Goal: Check status: Check status

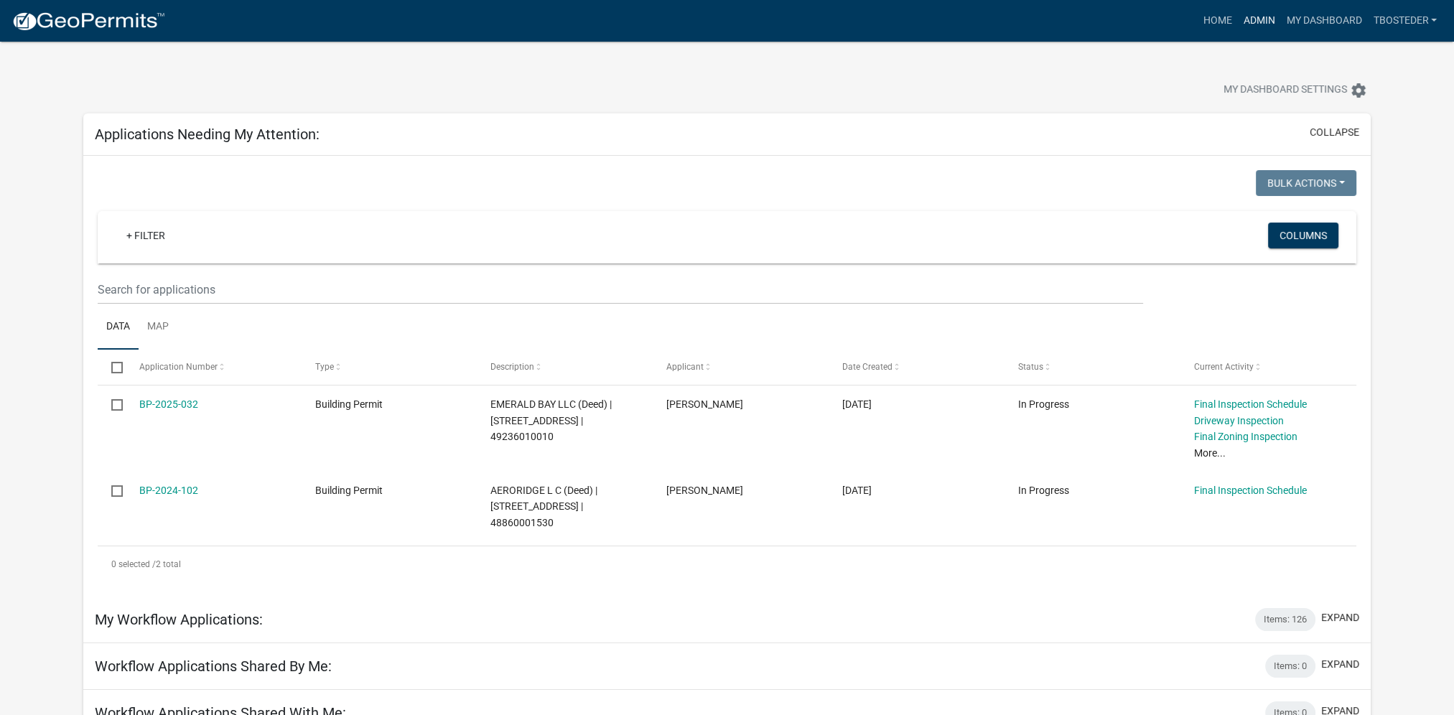
click at [1246, 11] on link "Admin" at bounding box center [1258, 20] width 43 height 27
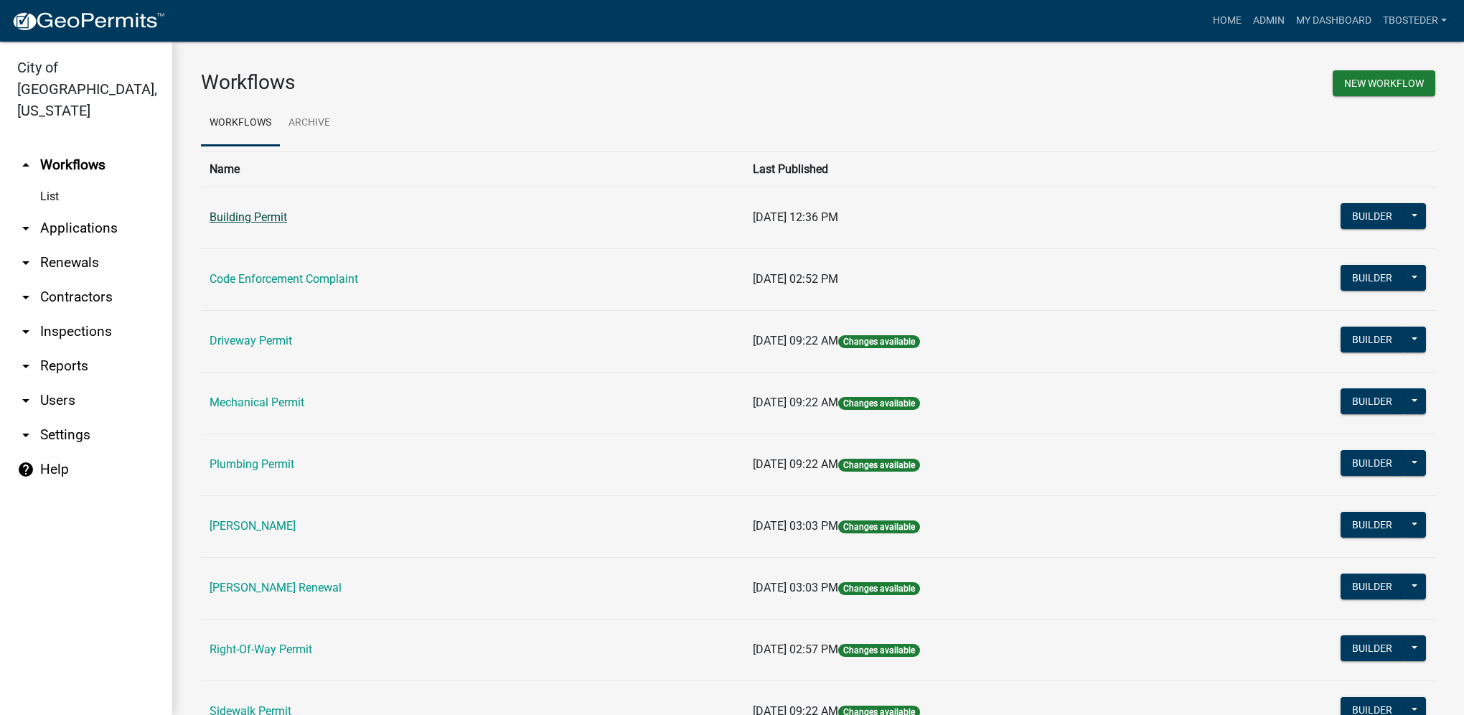
click at [281, 221] on link "Building Permit" at bounding box center [249, 217] width 78 height 14
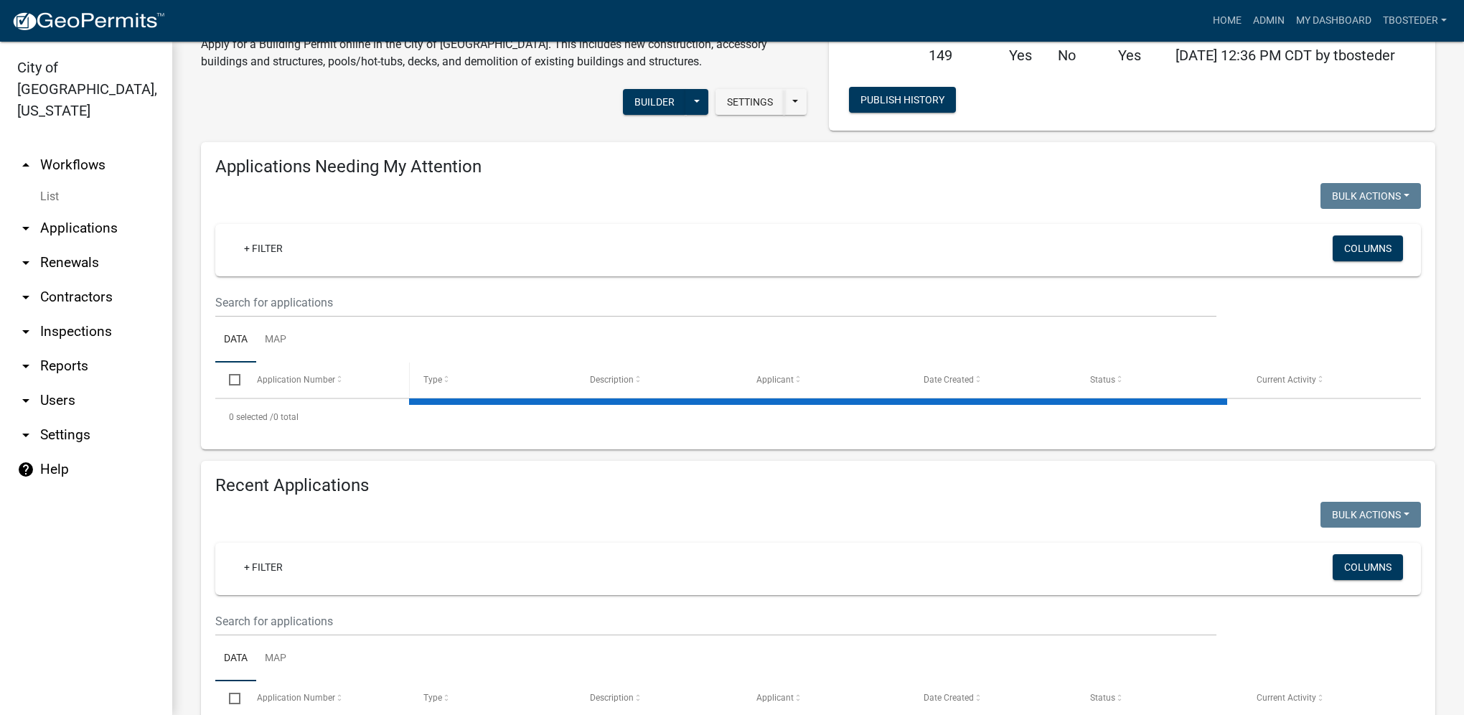
select select "1: 25"
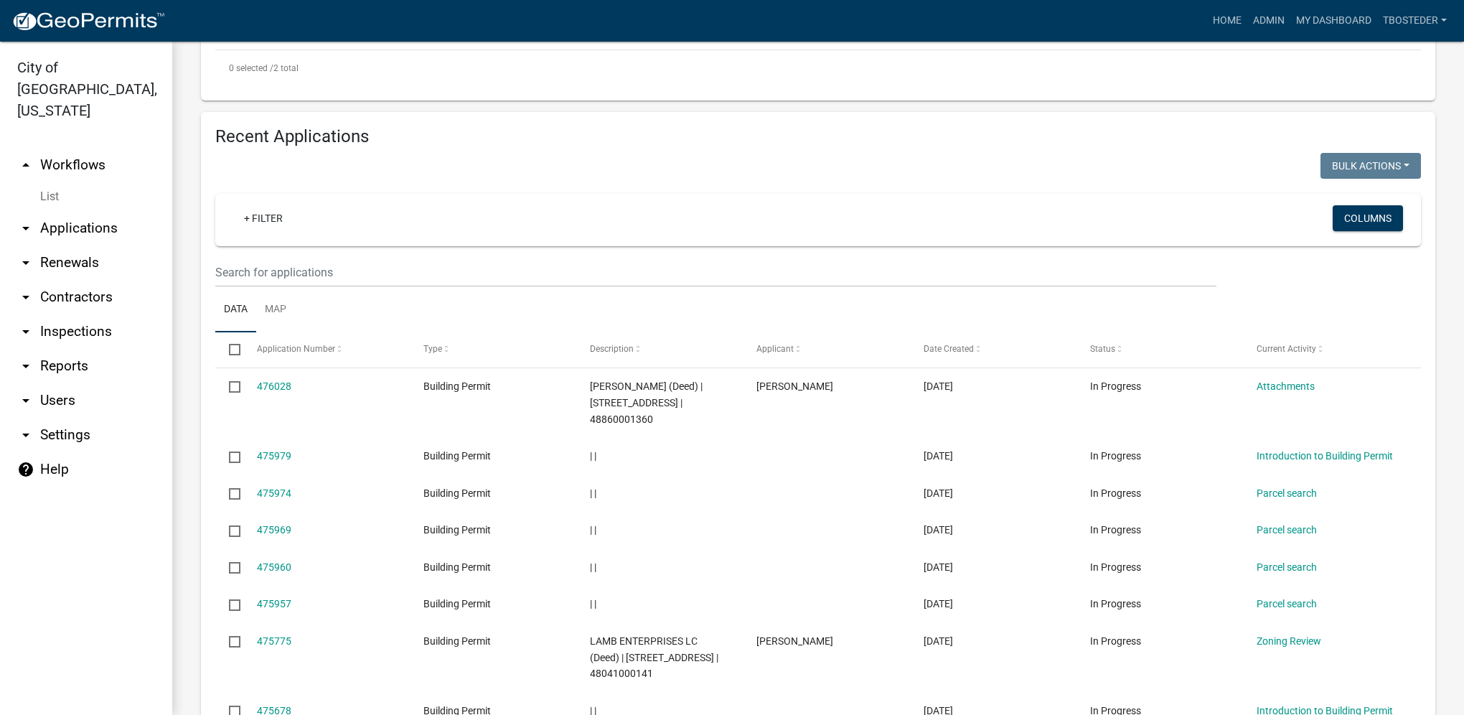
scroll to position [574, 0]
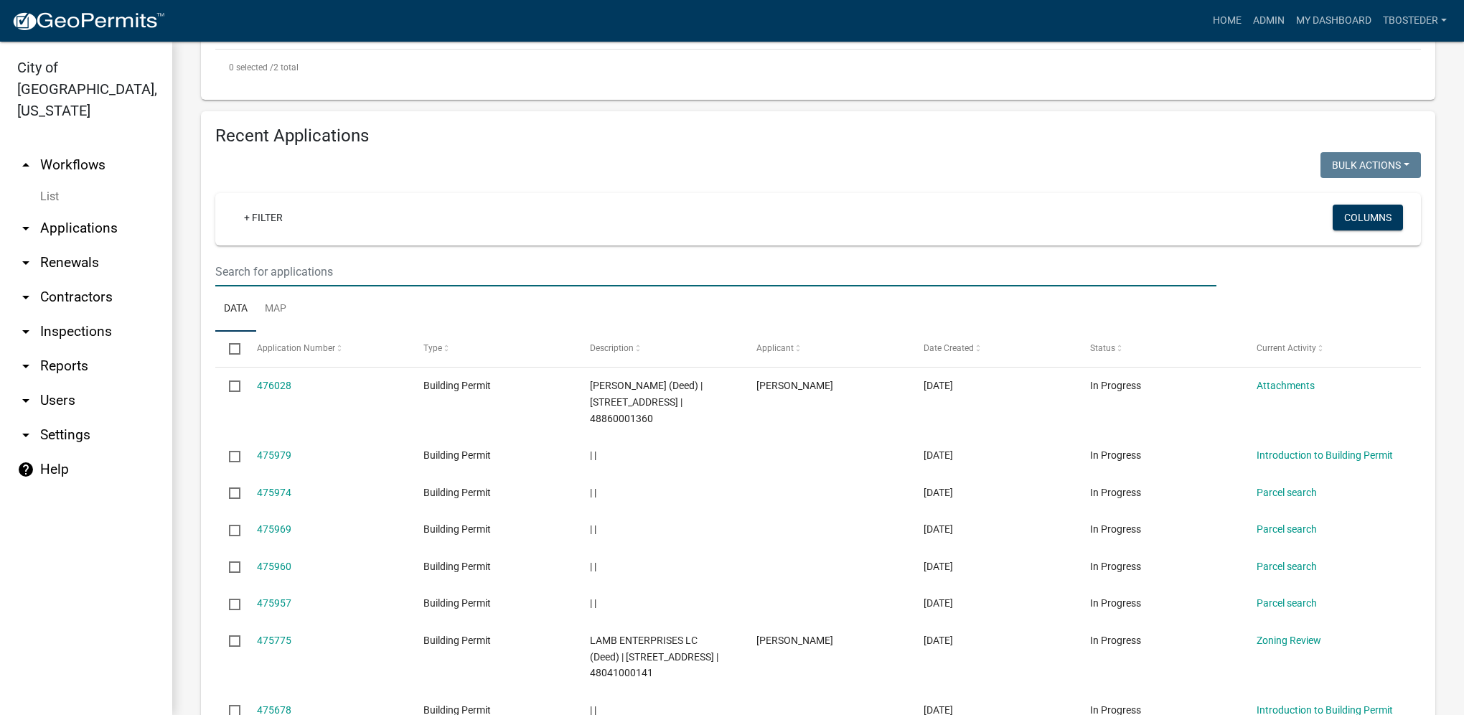
click at [323, 284] on input "text" at bounding box center [715, 271] width 1001 height 29
type input "[PERSON_NAME]"
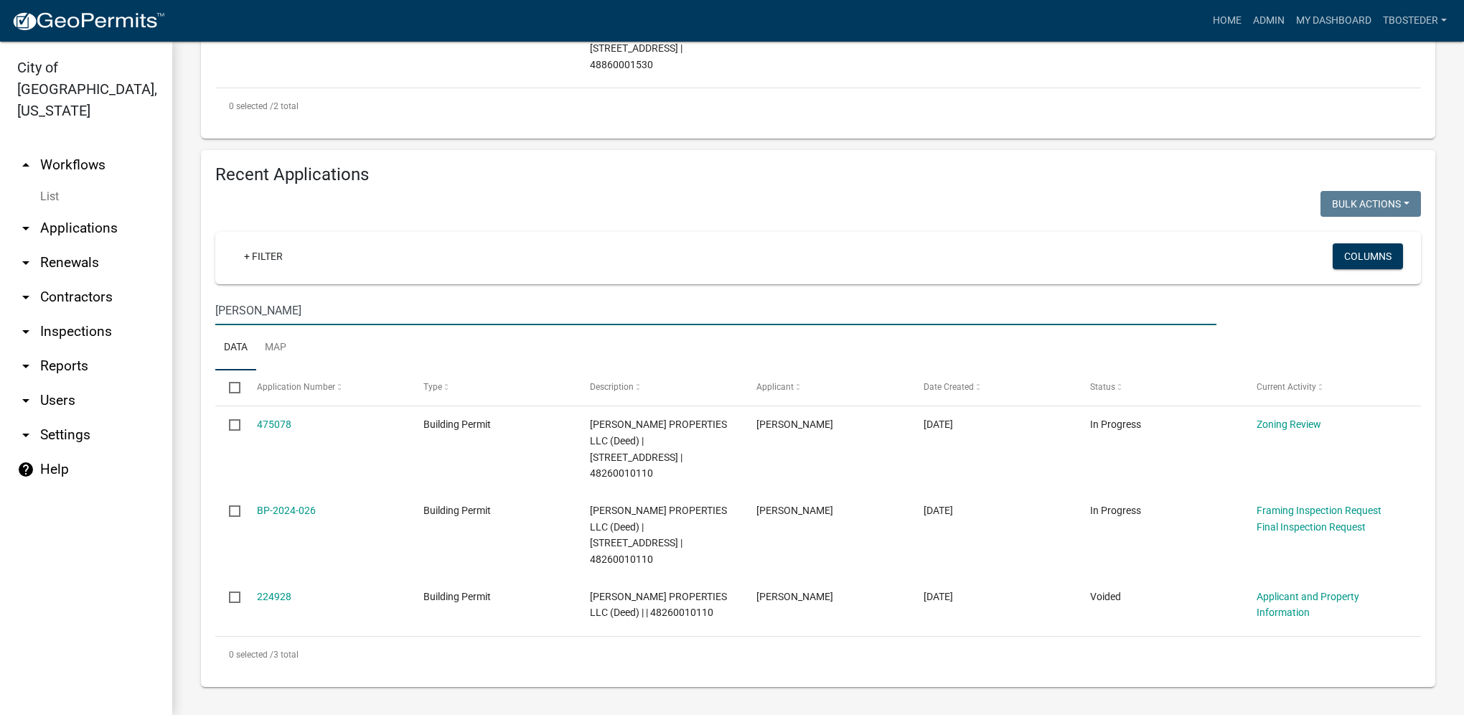
scroll to position [505, 0]
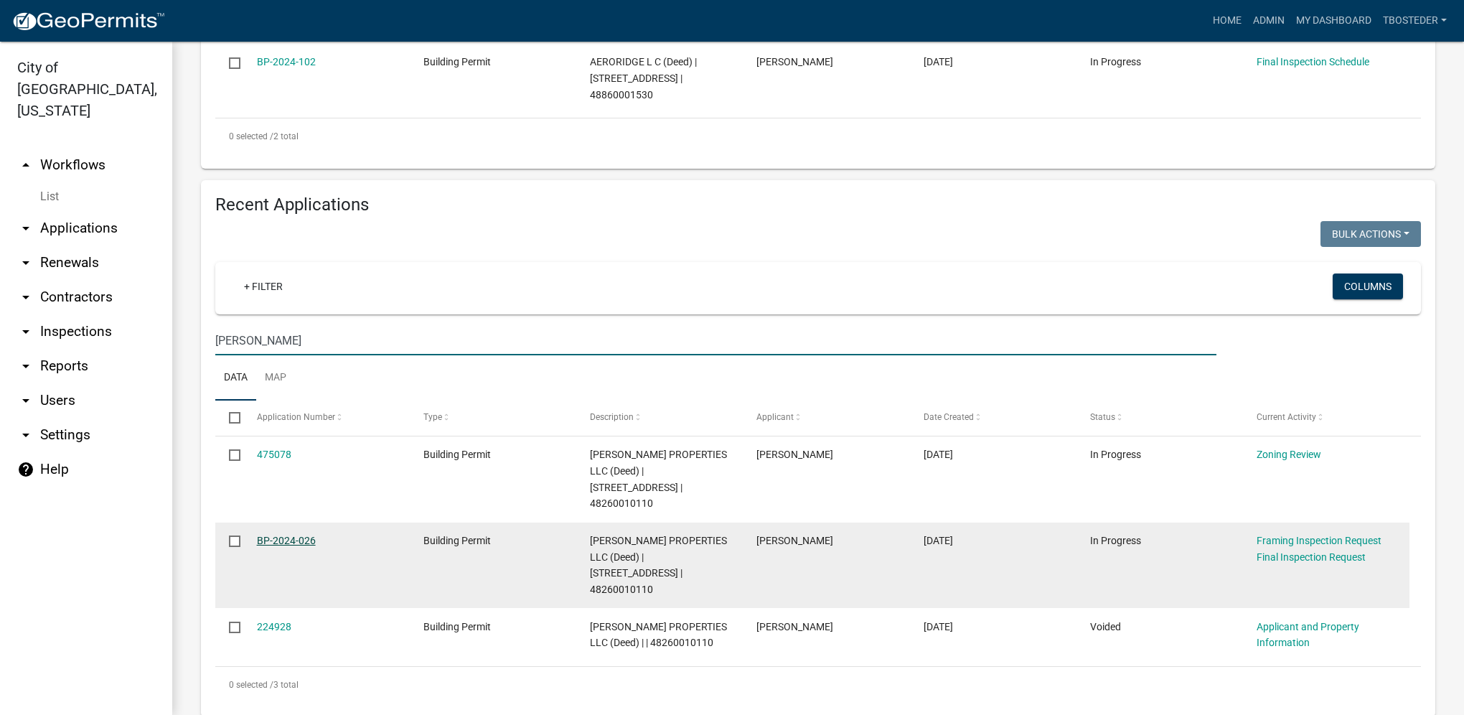
click at [302, 535] on link "BP-2024-026" at bounding box center [286, 540] width 59 height 11
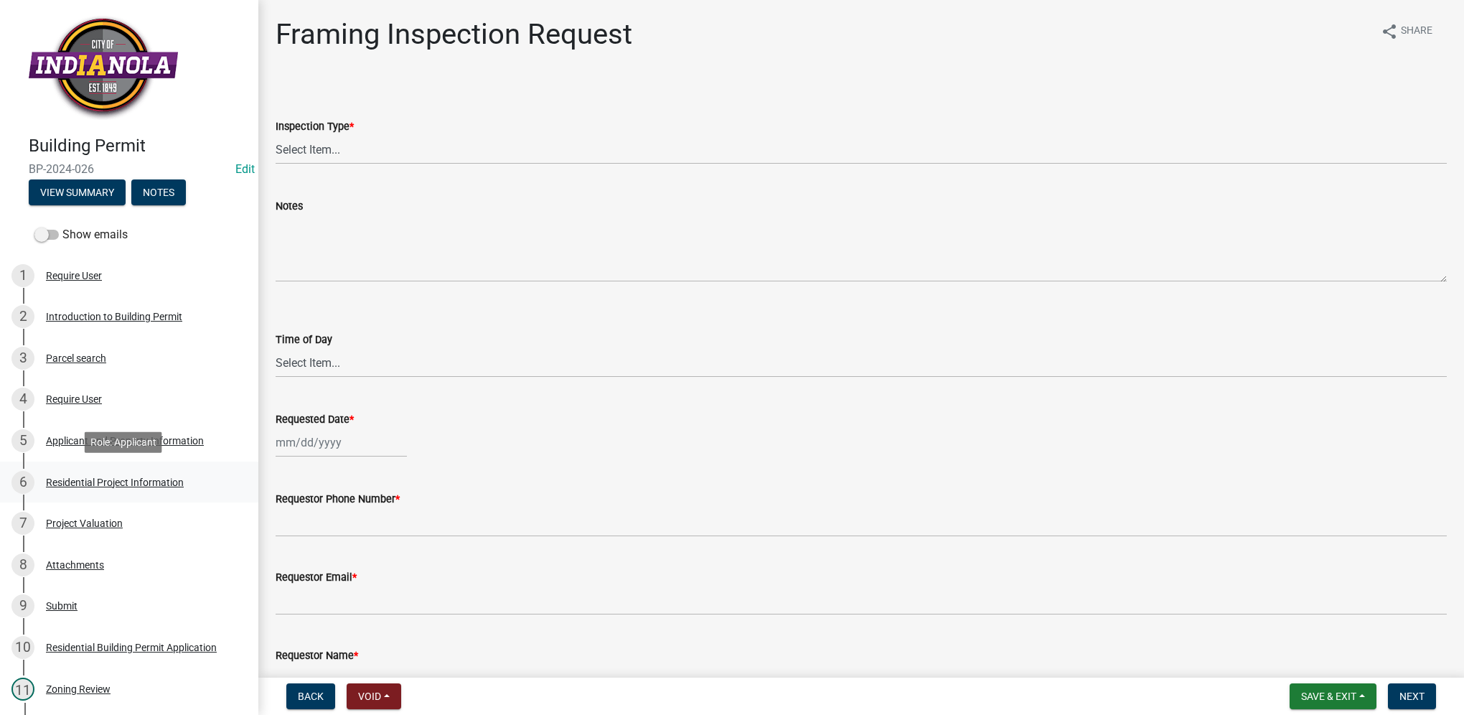
click at [112, 479] on div "Residential Project Information" at bounding box center [115, 482] width 138 height 10
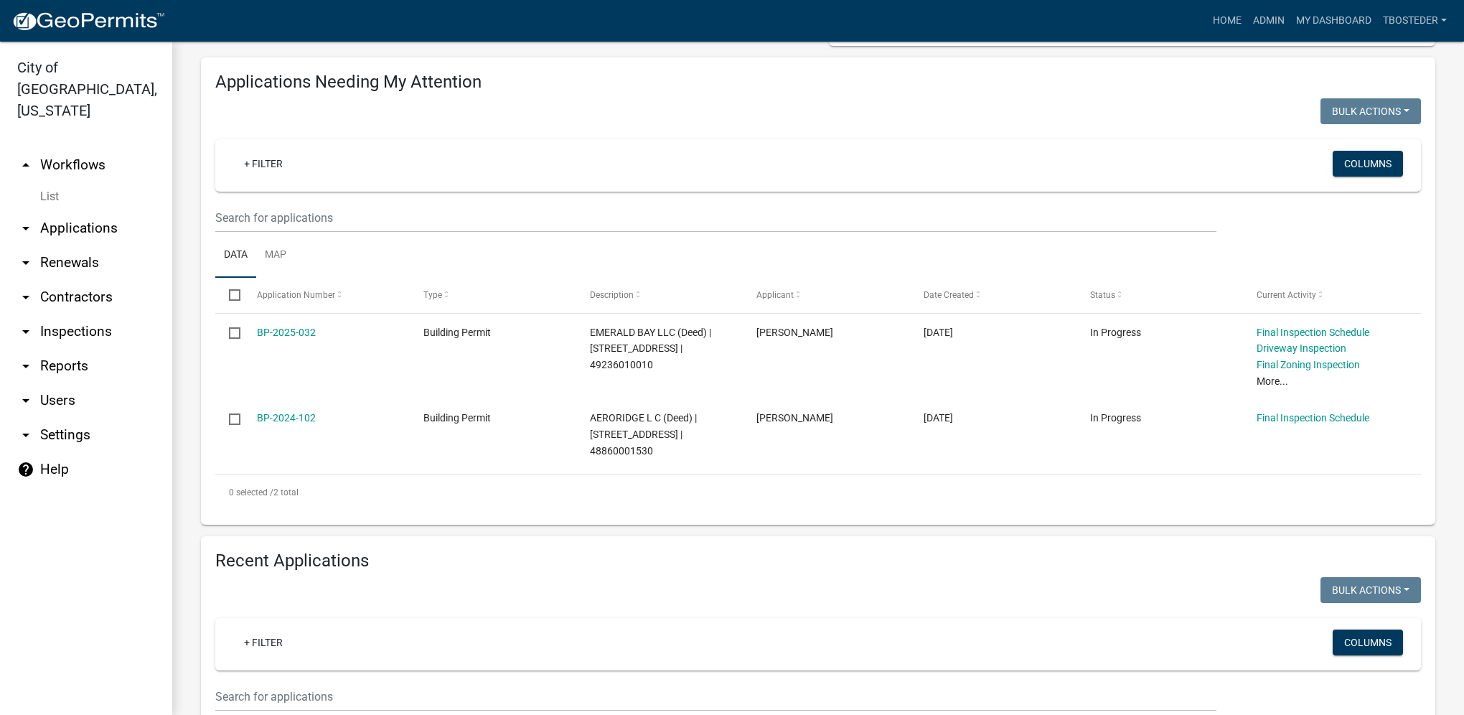
select select "1: 25"
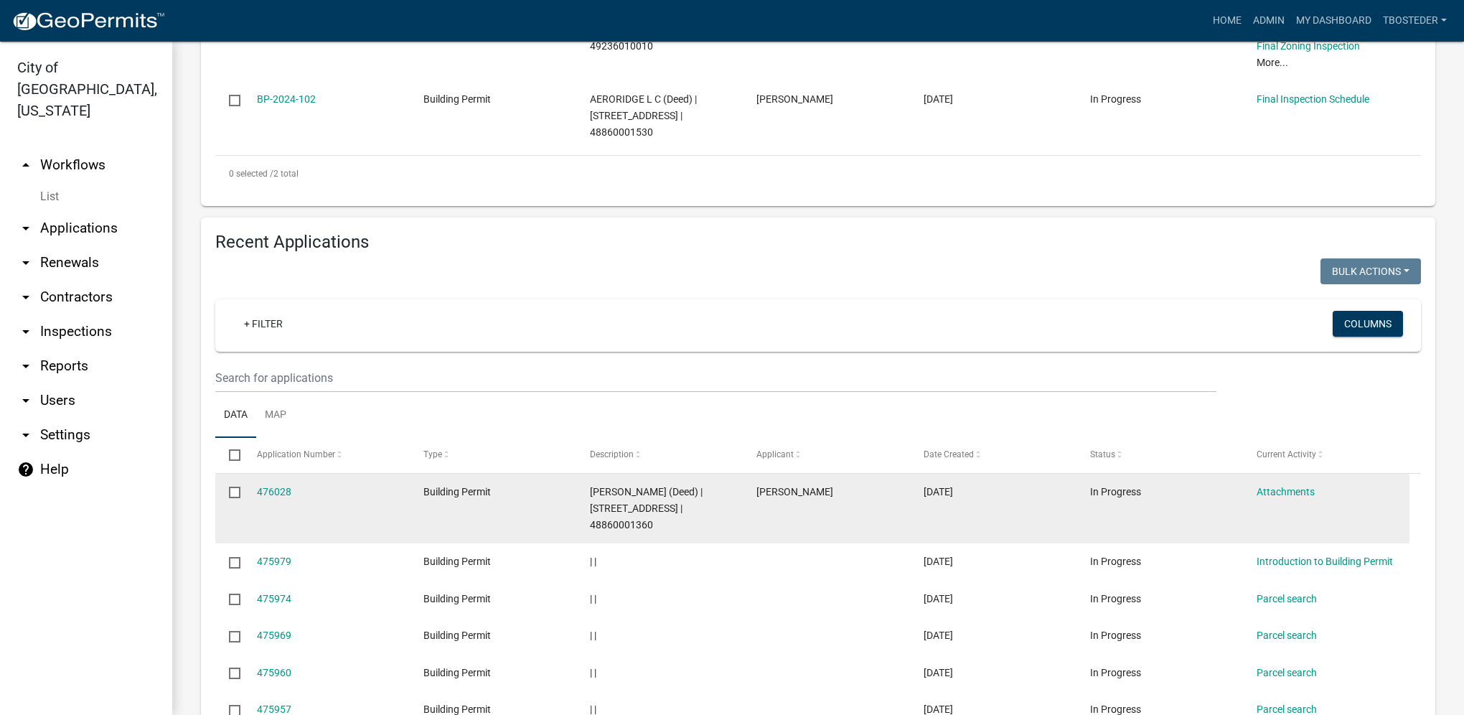
scroll to position [508, 0]
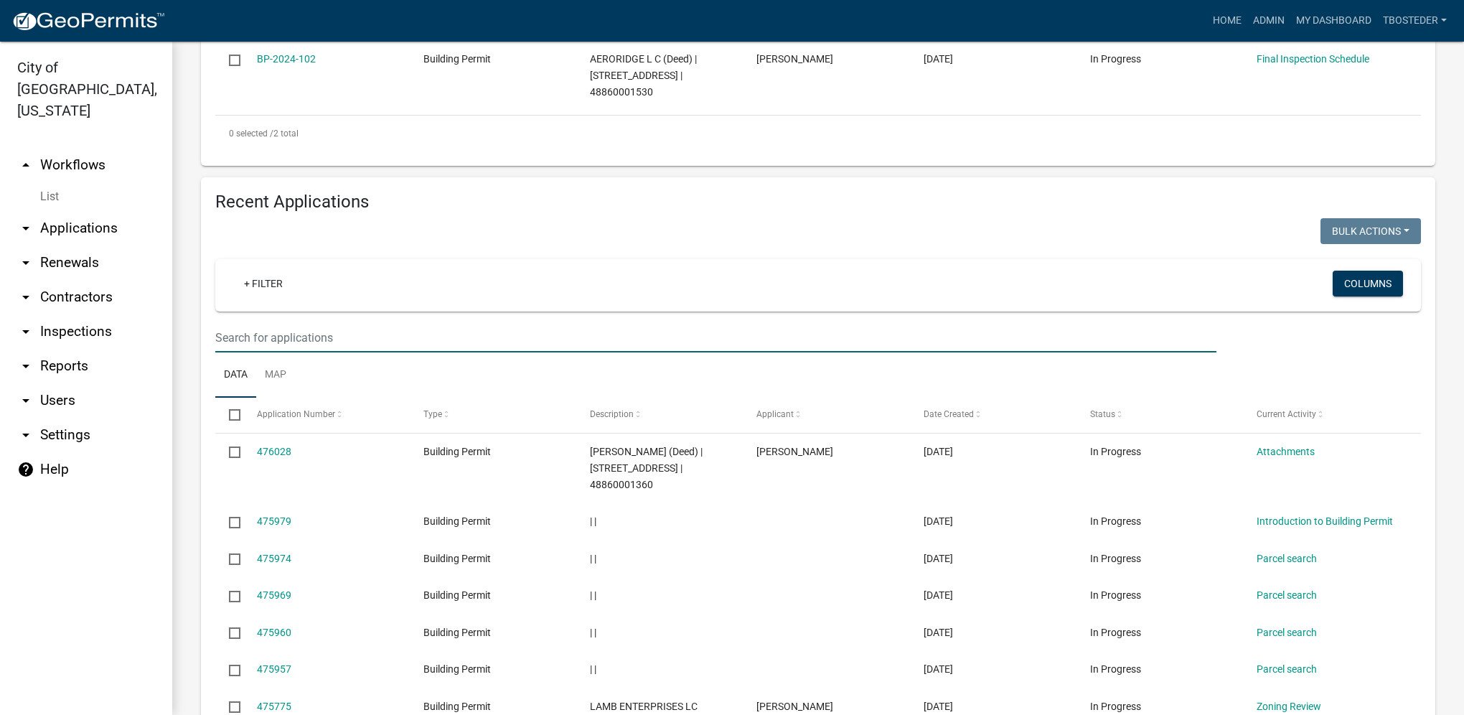
click at [266, 345] on input "text" at bounding box center [715, 337] width 1001 height 29
type input "[PERSON_NAME]"
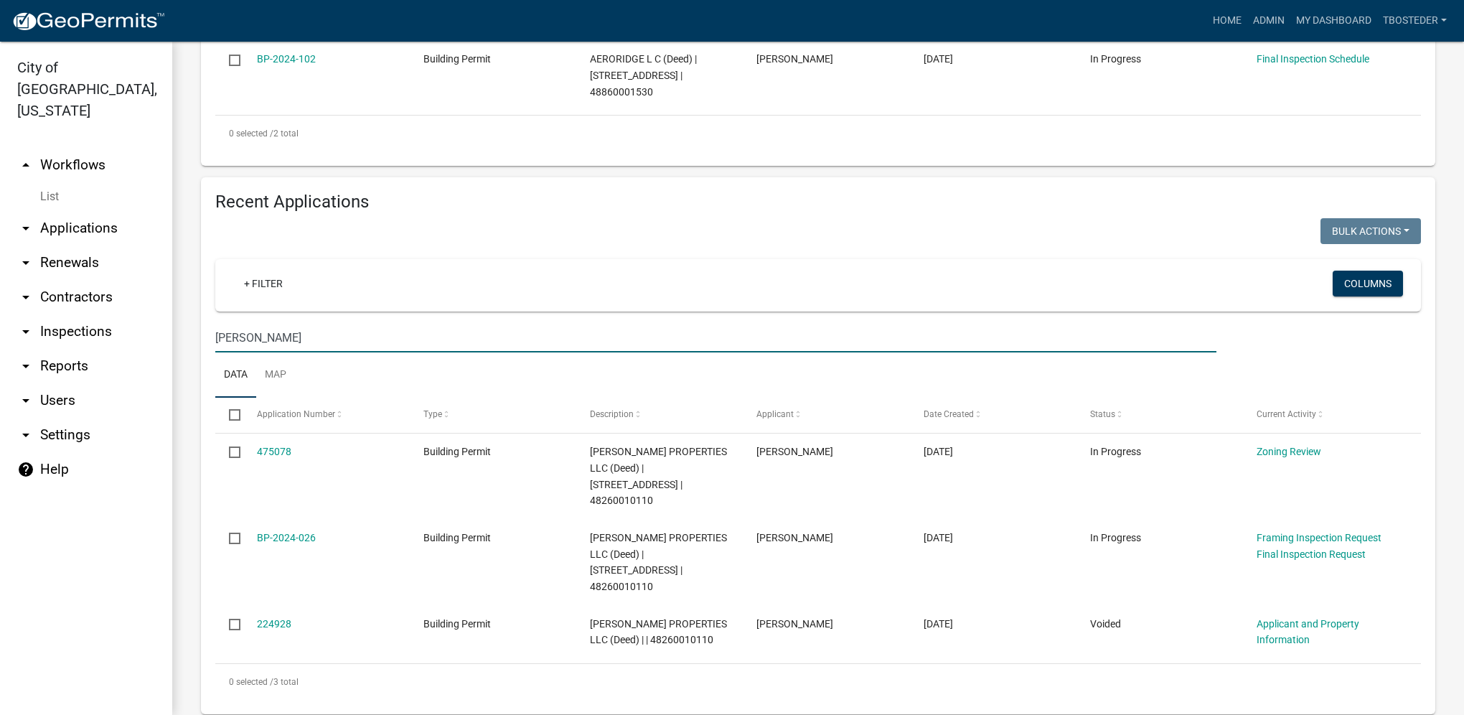
scroll to position [505, 0]
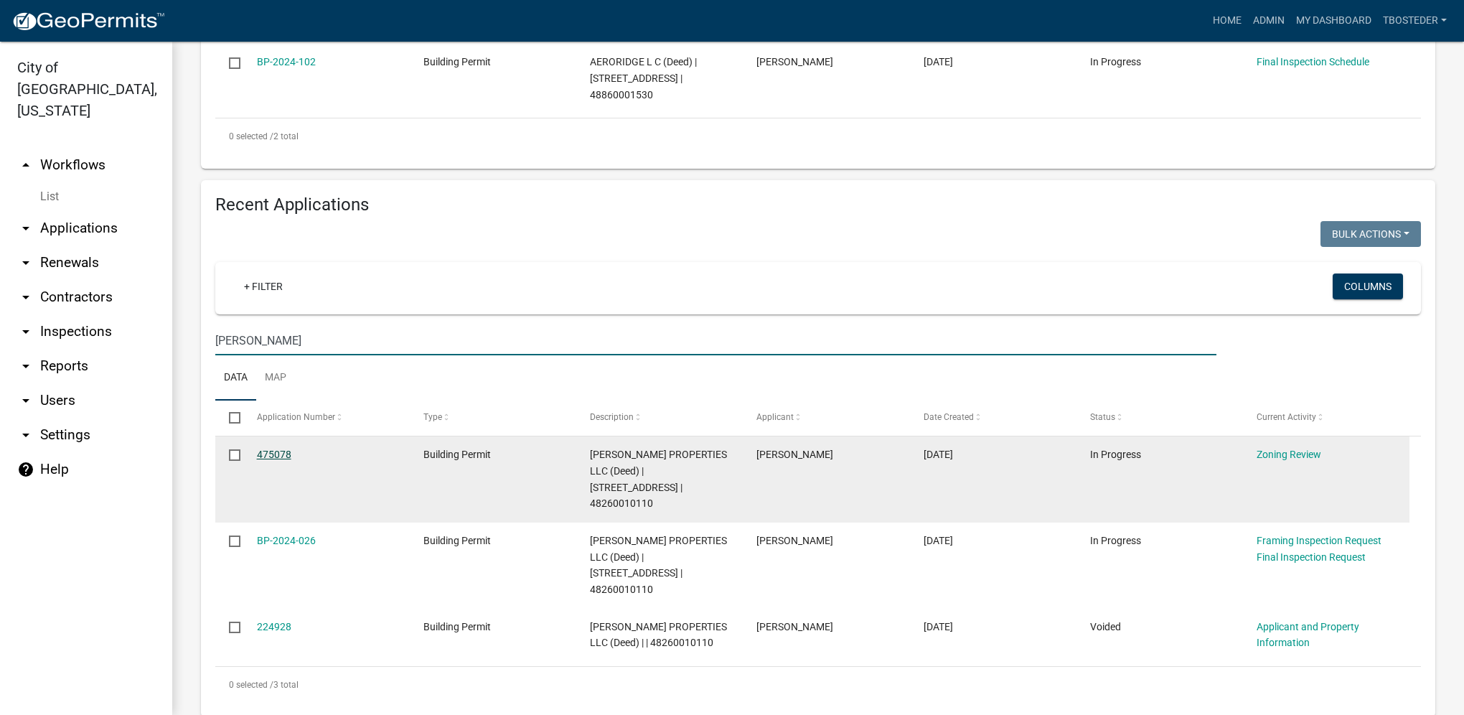
click at [264, 460] on link "475078" at bounding box center [274, 454] width 34 height 11
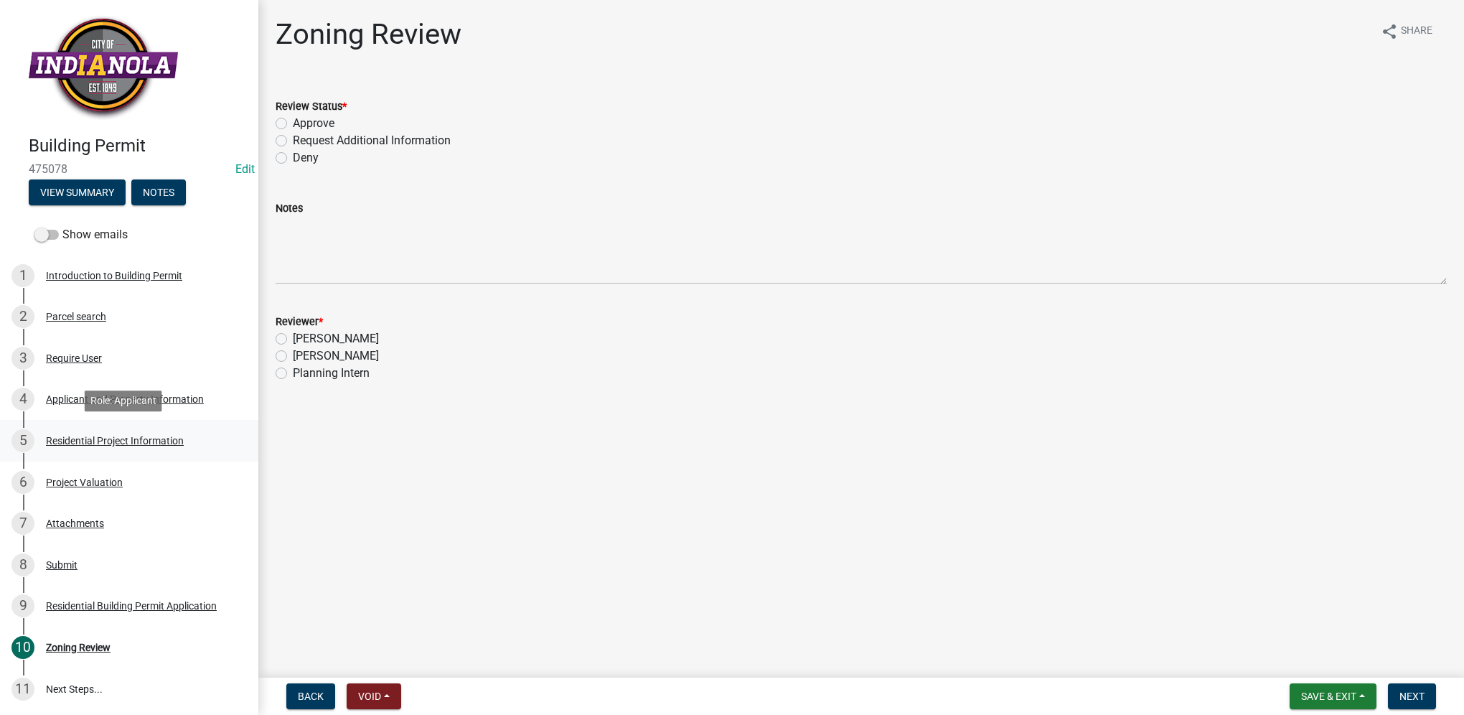
click at [101, 444] on div "Residential Project Information" at bounding box center [115, 441] width 138 height 10
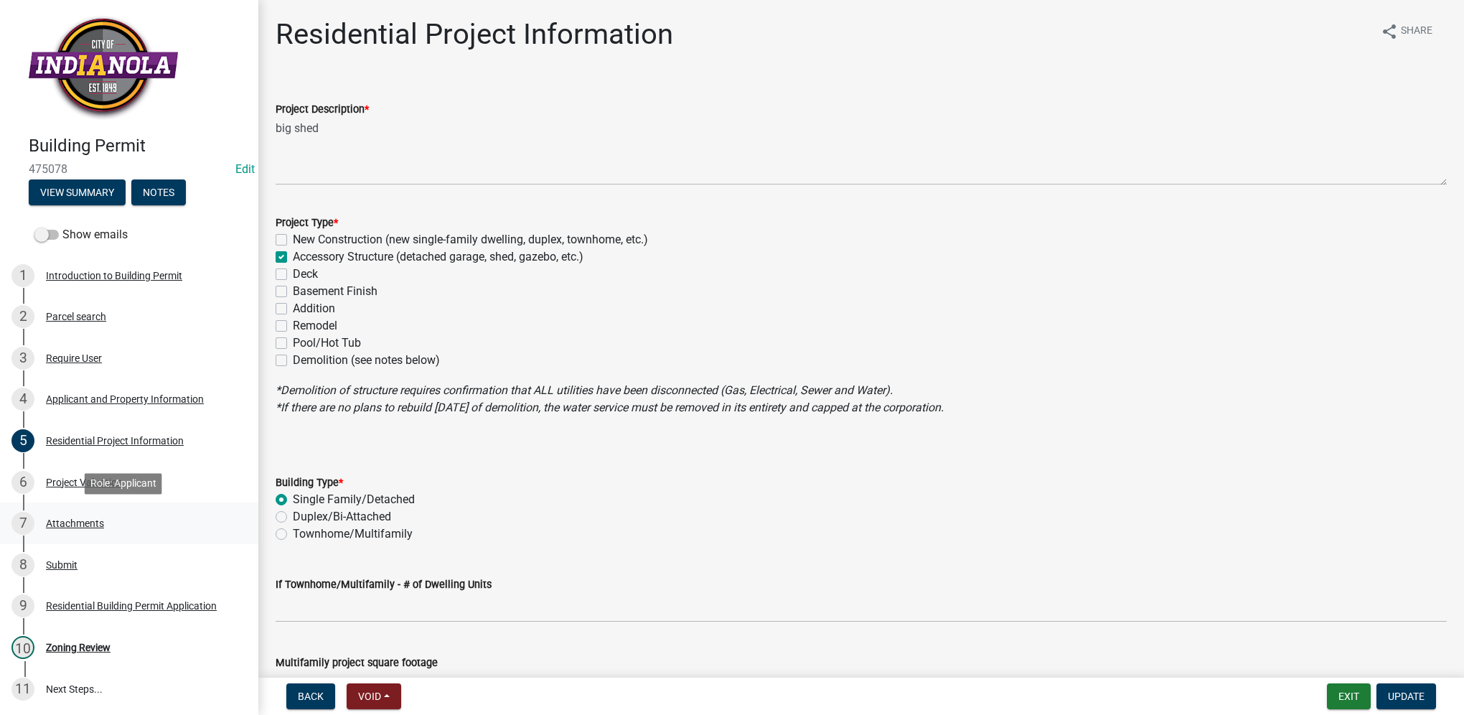
scroll to position [72, 0]
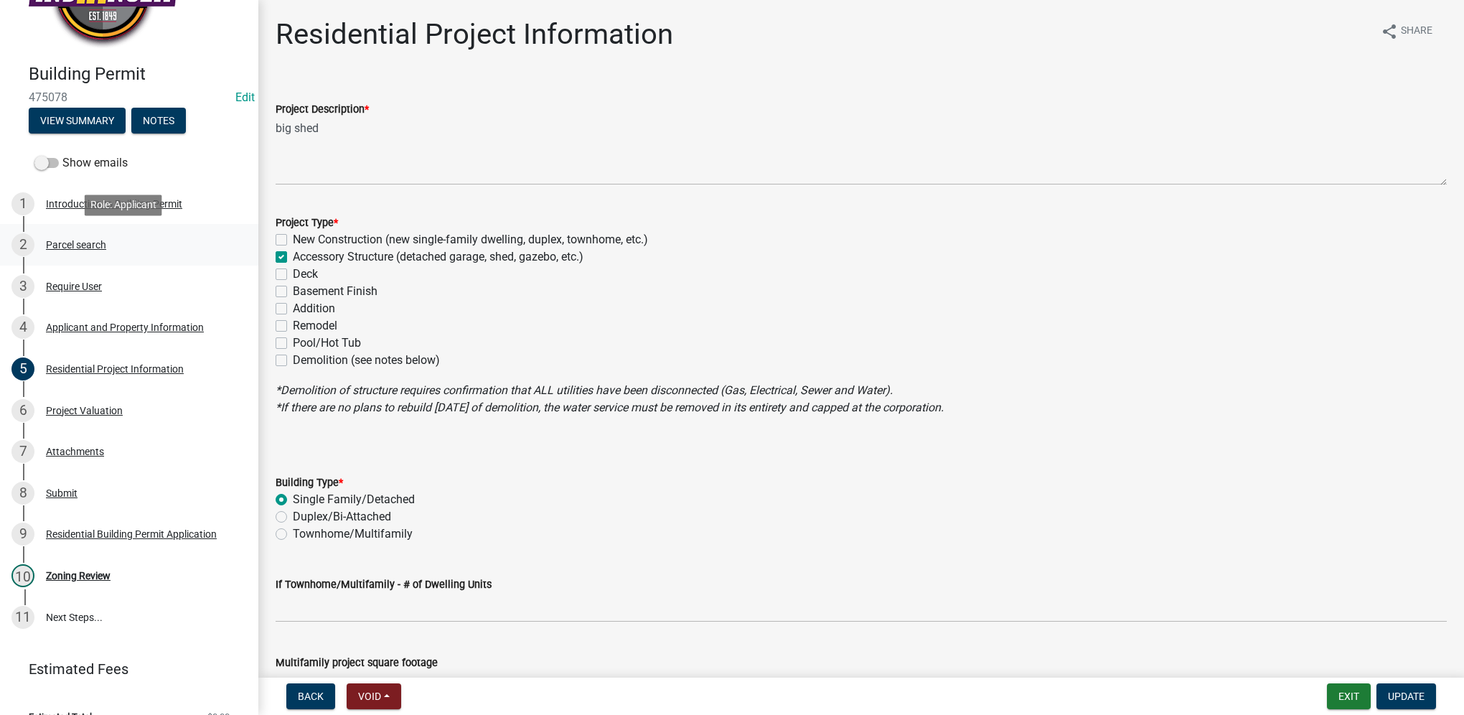
click at [55, 251] on div "2 Parcel search" at bounding box center [123, 244] width 224 height 23
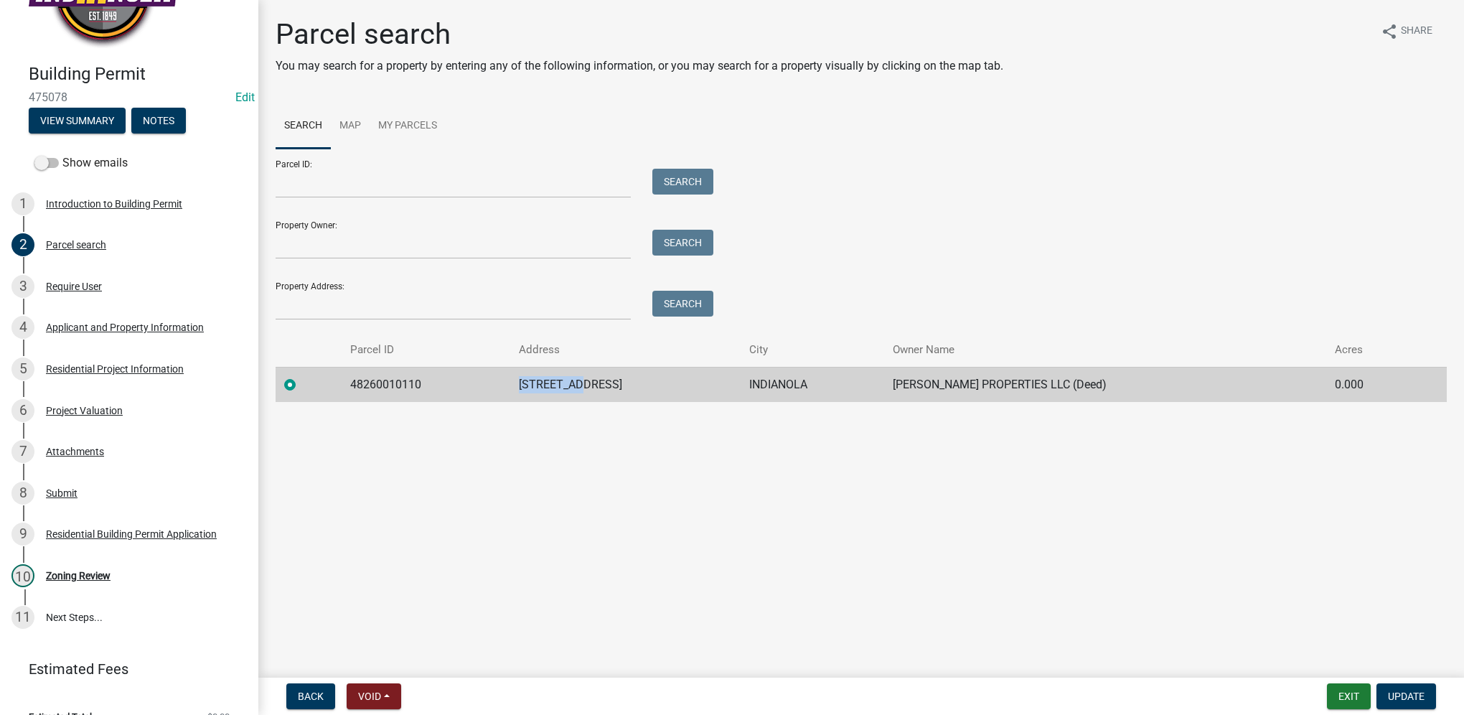
drag, startPoint x: 557, startPoint y: 388, endPoint x: 647, endPoint y: 385, distance: 89.8
click at [647, 385] on td "[STREET_ADDRESS]" at bounding box center [625, 384] width 230 height 35
drag, startPoint x: 647, startPoint y: 385, endPoint x: 604, endPoint y: 388, distance: 43.2
copy td "[STREET_ADDRESS]"
click at [148, 457] on div "7 Attachments" at bounding box center [123, 451] width 224 height 23
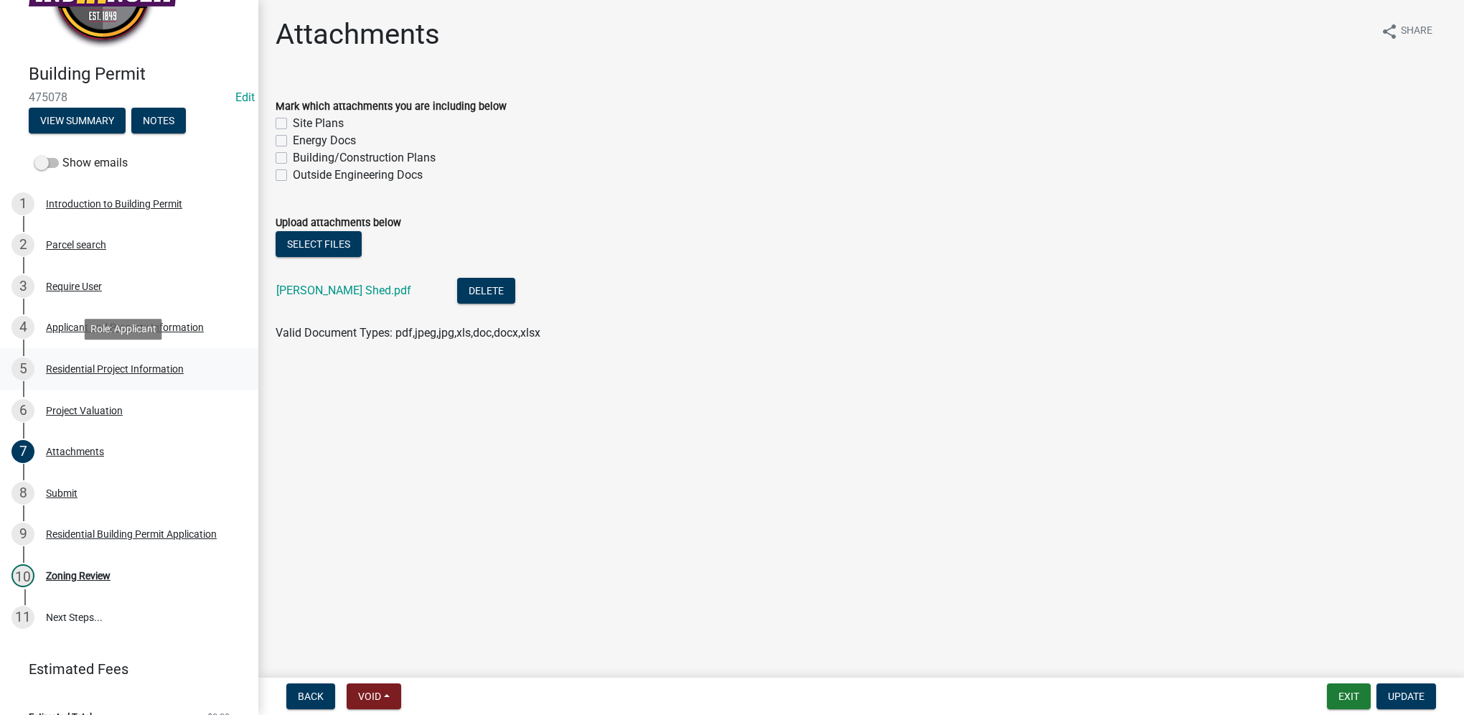
click at [120, 386] on link "5 Residential Project Information" at bounding box center [129, 369] width 258 height 42
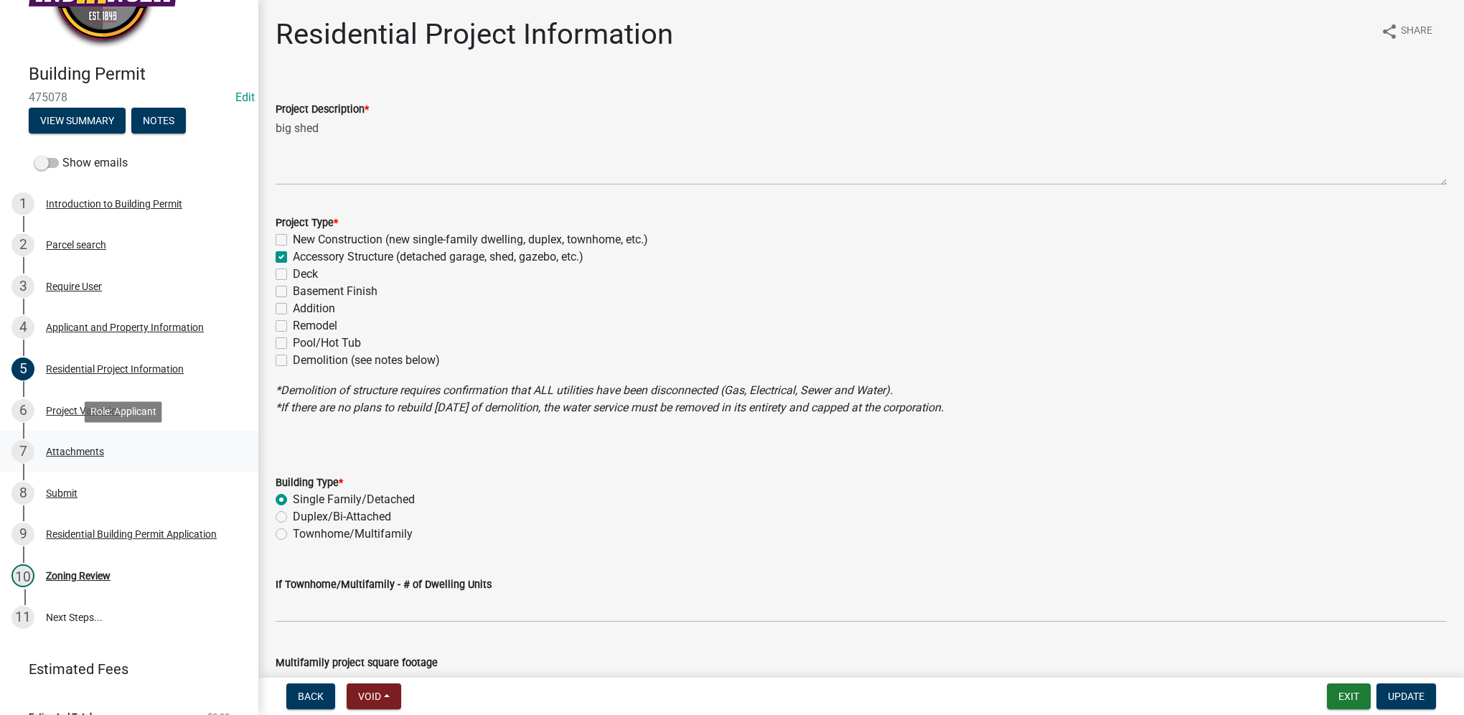
click at [90, 451] on div "Attachments" at bounding box center [75, 452] width 58 height 10
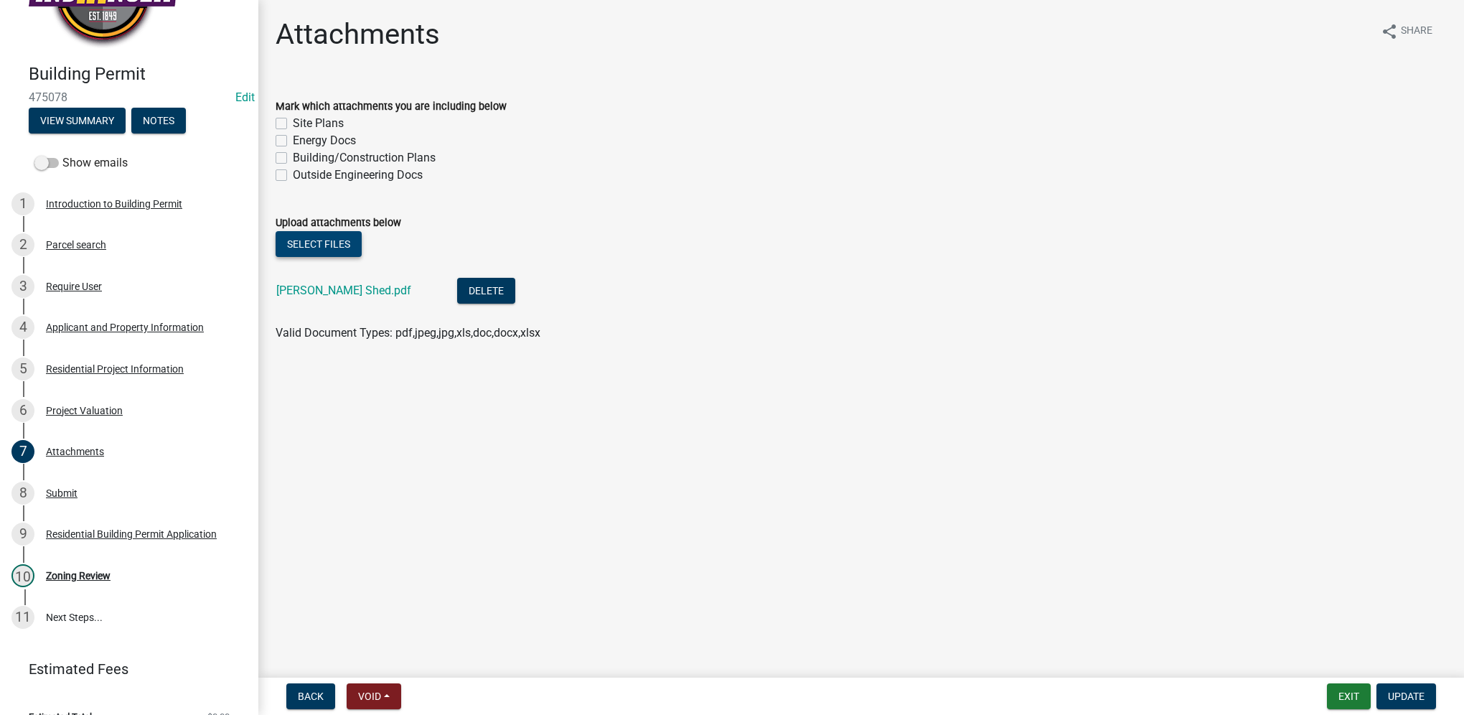
click at [335, 248] on button "Select files" at bounding box center [319, 244] width 86 height 26
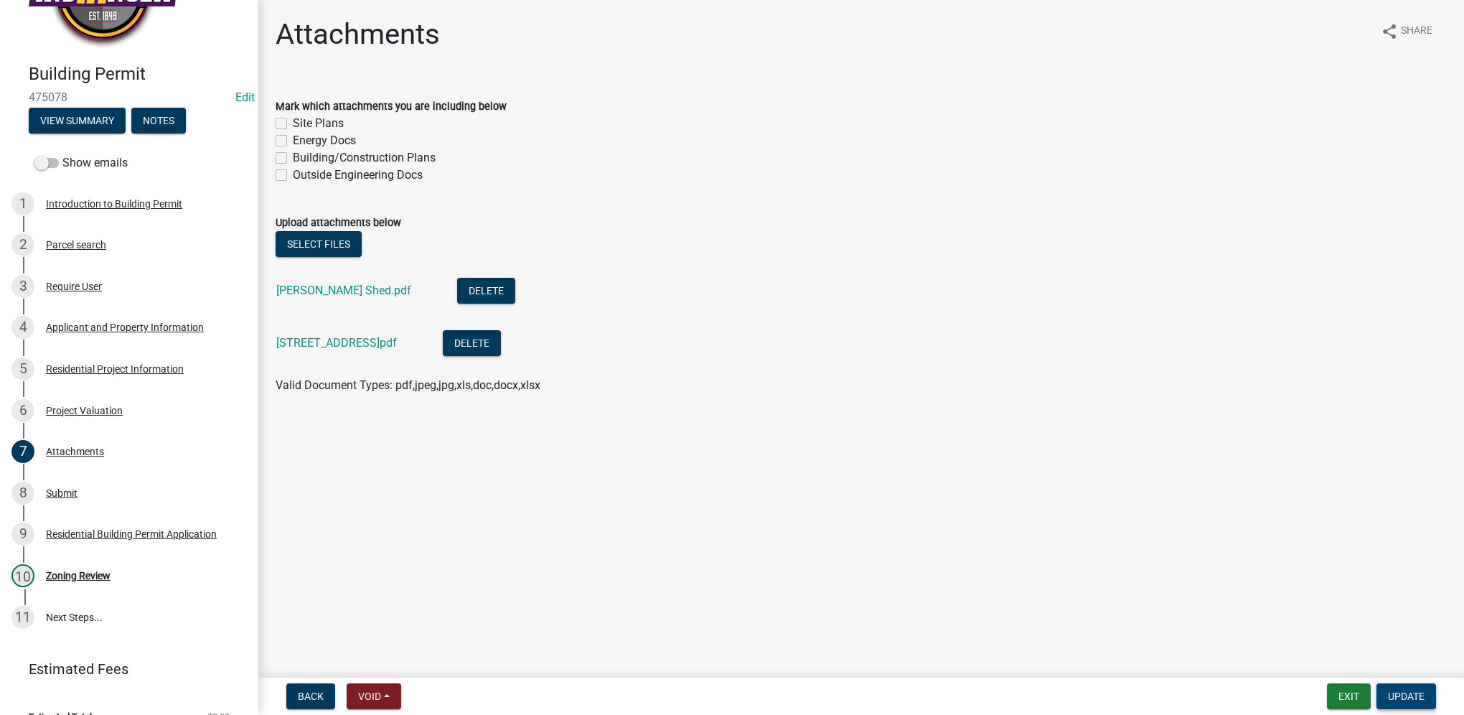
click at [1416, 700] on span "Update" at bounding box center [1406, 696] width 37 height 11
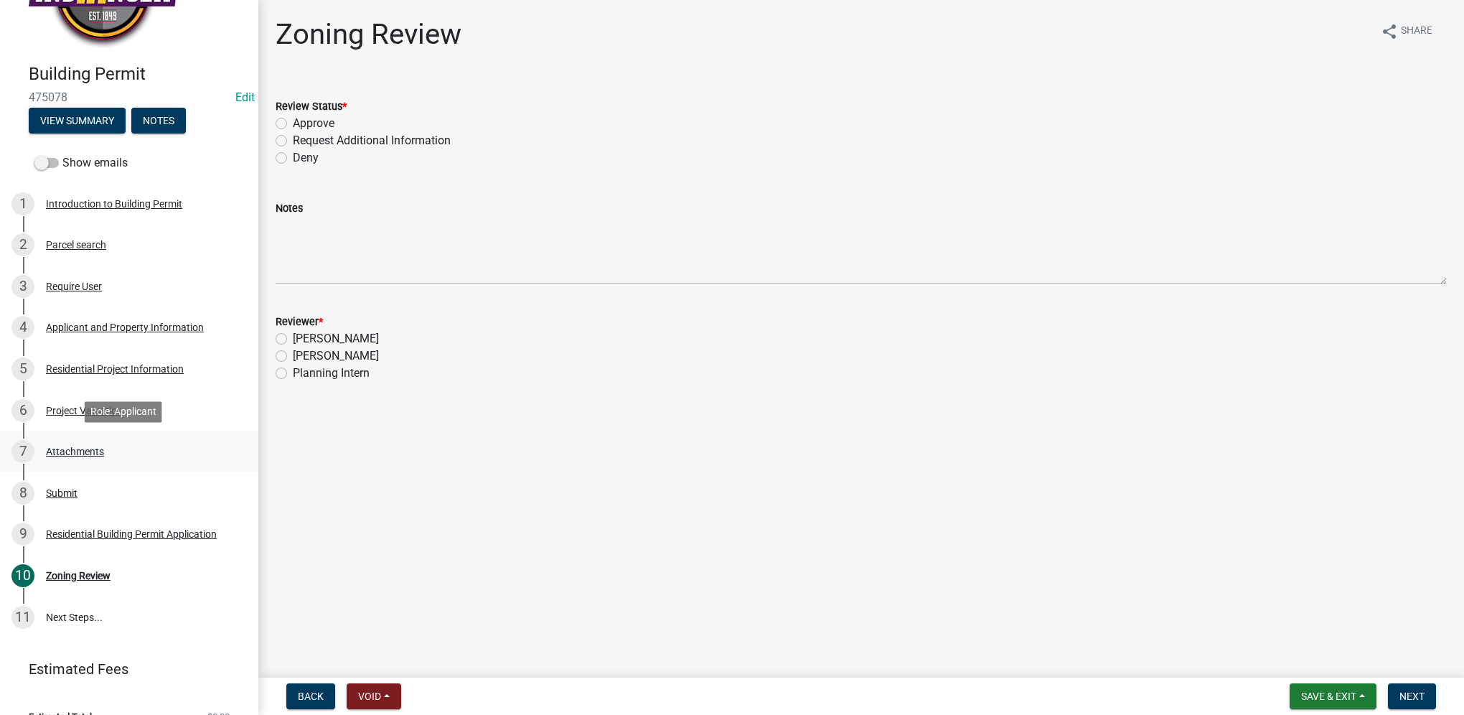
click at [88, 457] on div "7 Attachments" at bounding box center [123, 451] width 224 height 23
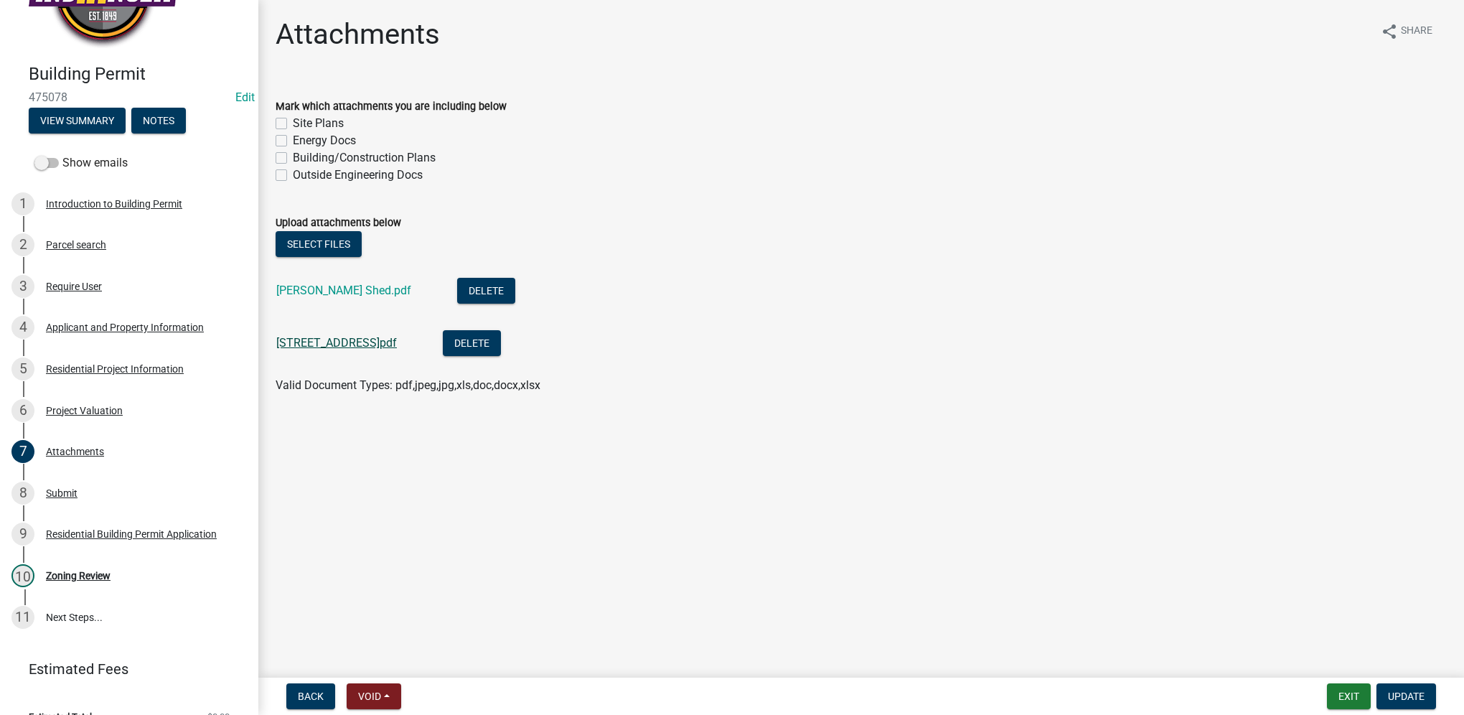
click at [348, 339] on link "[STREET_ADDRESS]pdf" at bounding box center [336, 343] width 121 height 14
click at [1407, 701] on span "Update" at bounding box center [1406, 696] width 37 height 11
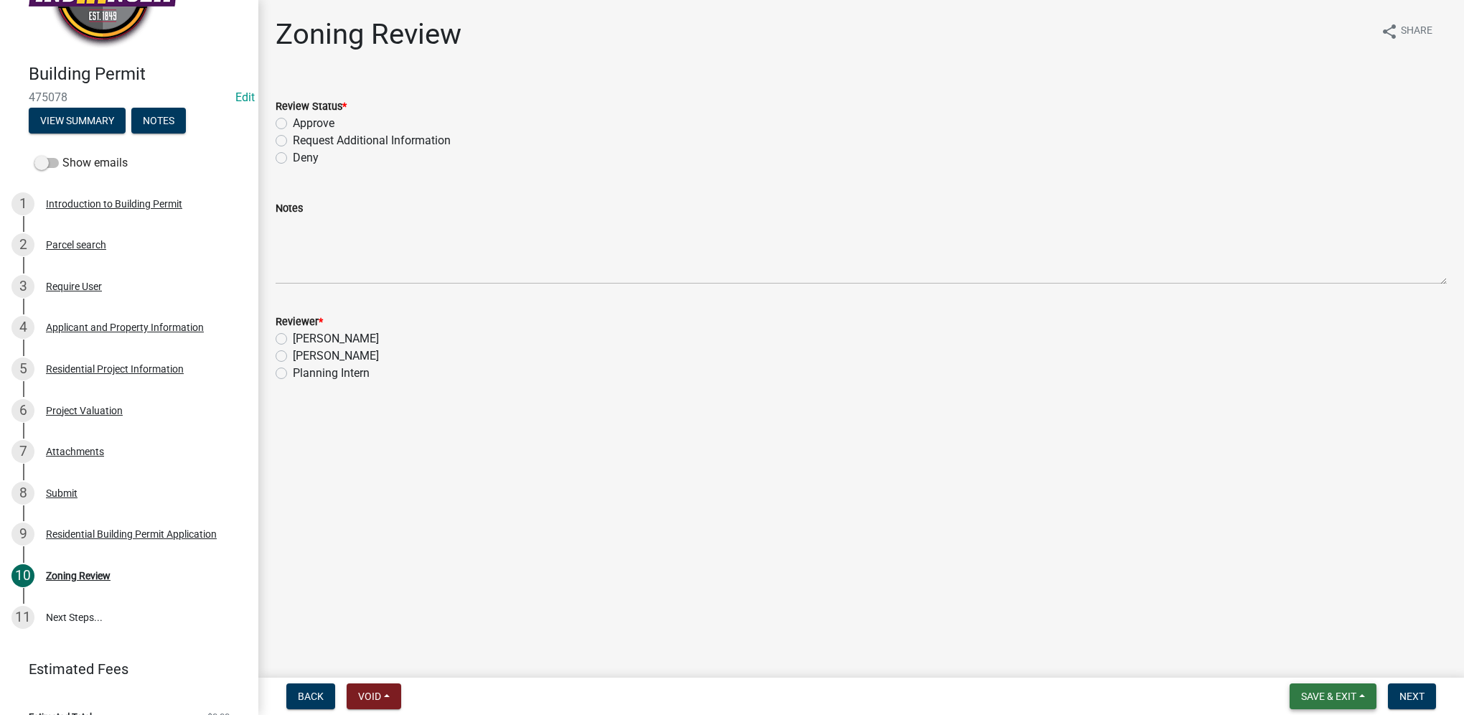
click at [1296, 696] on button "Save & Exit" at bounding box center [1333, 696] width 87 height 26
click at [1296, 654] on button "Save & Exit" at bounding box center [1319, 659] width 115 height 34
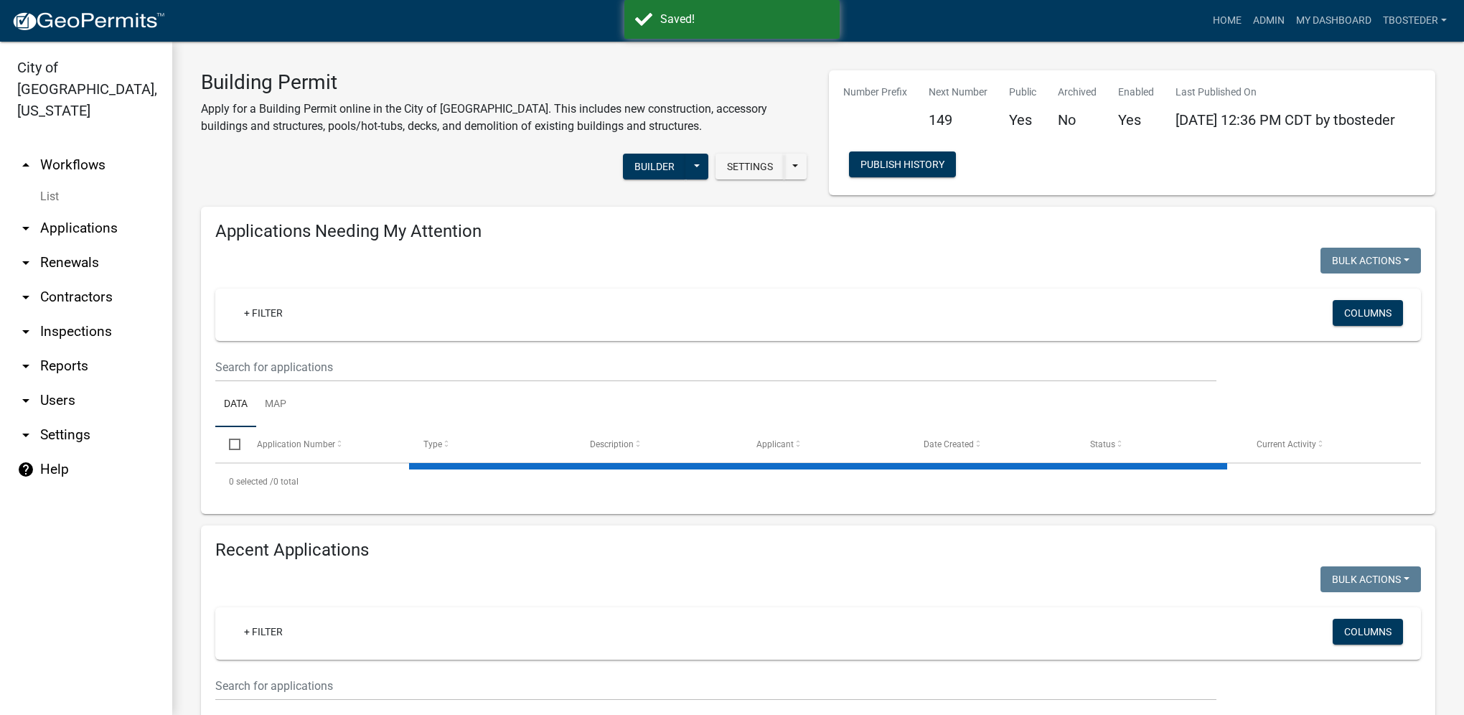
select select "1: 25"
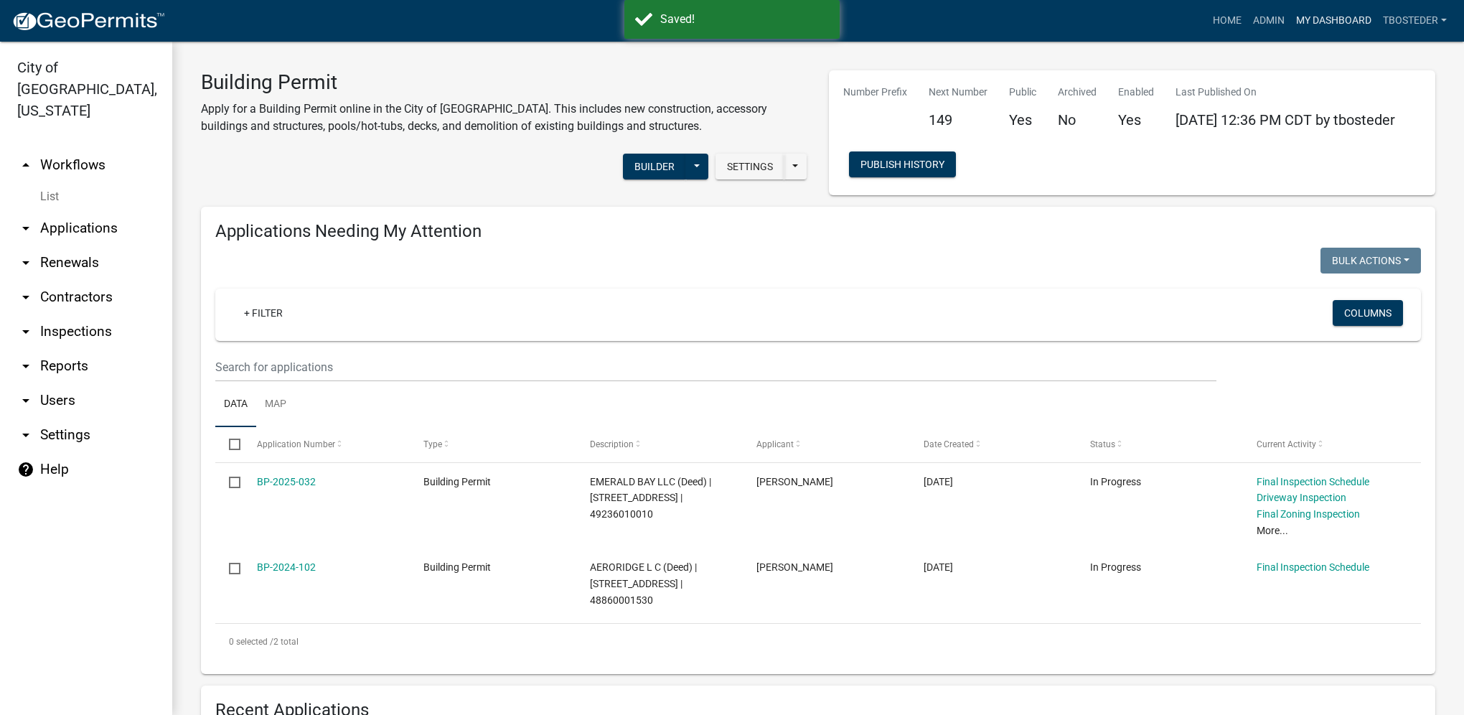
click at [1302, 23] on link "My Dashboard" at bounding box center [1334, 20] width 87 height 27
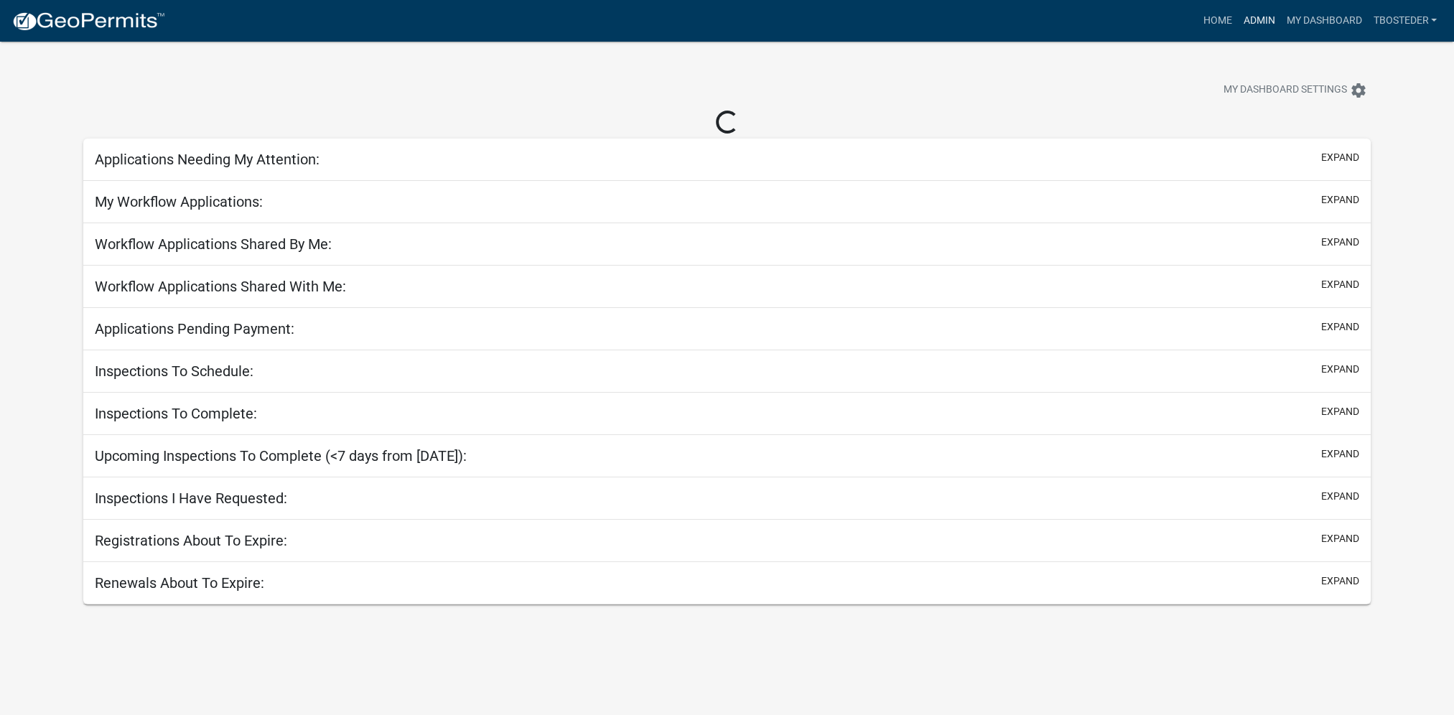
click at [1250, 12] on link "Admin" at bounding box center [1258, 20] width 43 height 27
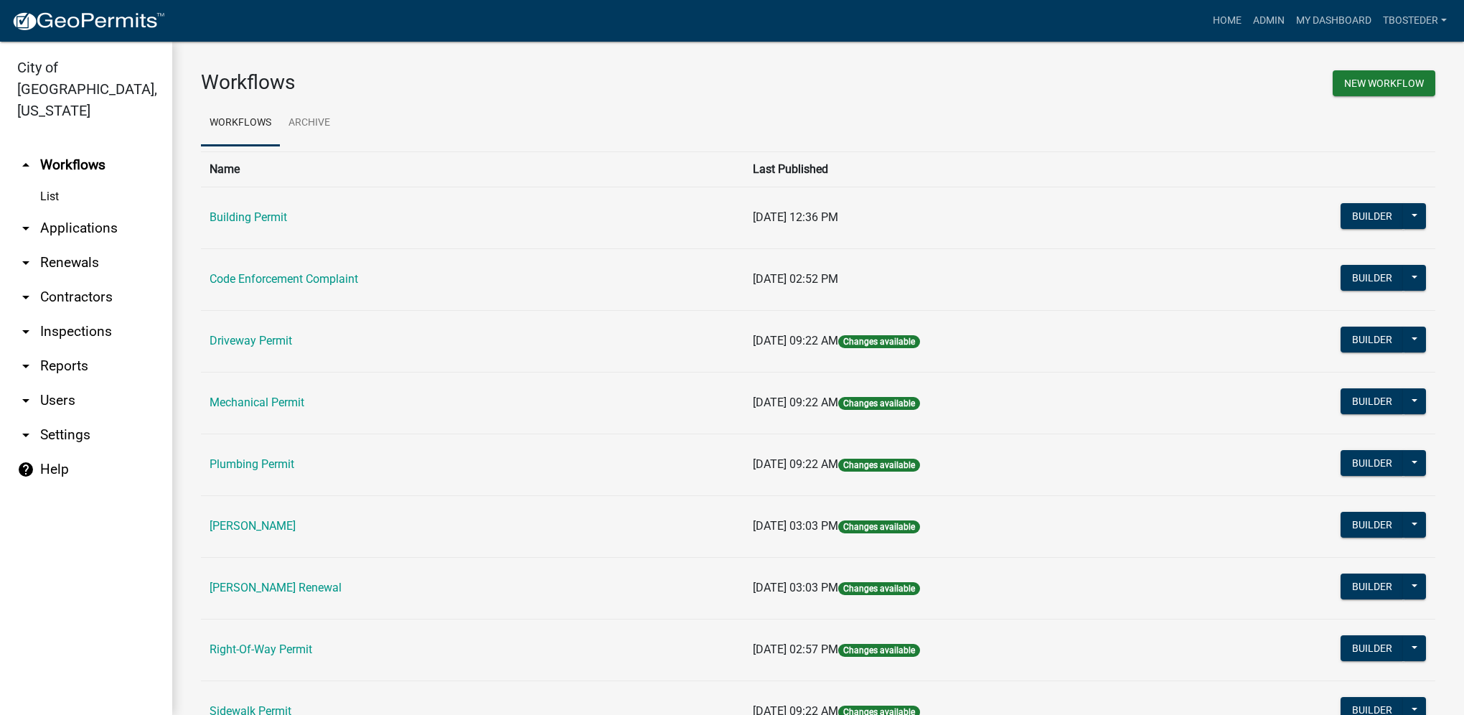
click at [287, 217] on link "Building Permit" at bounding box center [249, 217] width 78 height 14
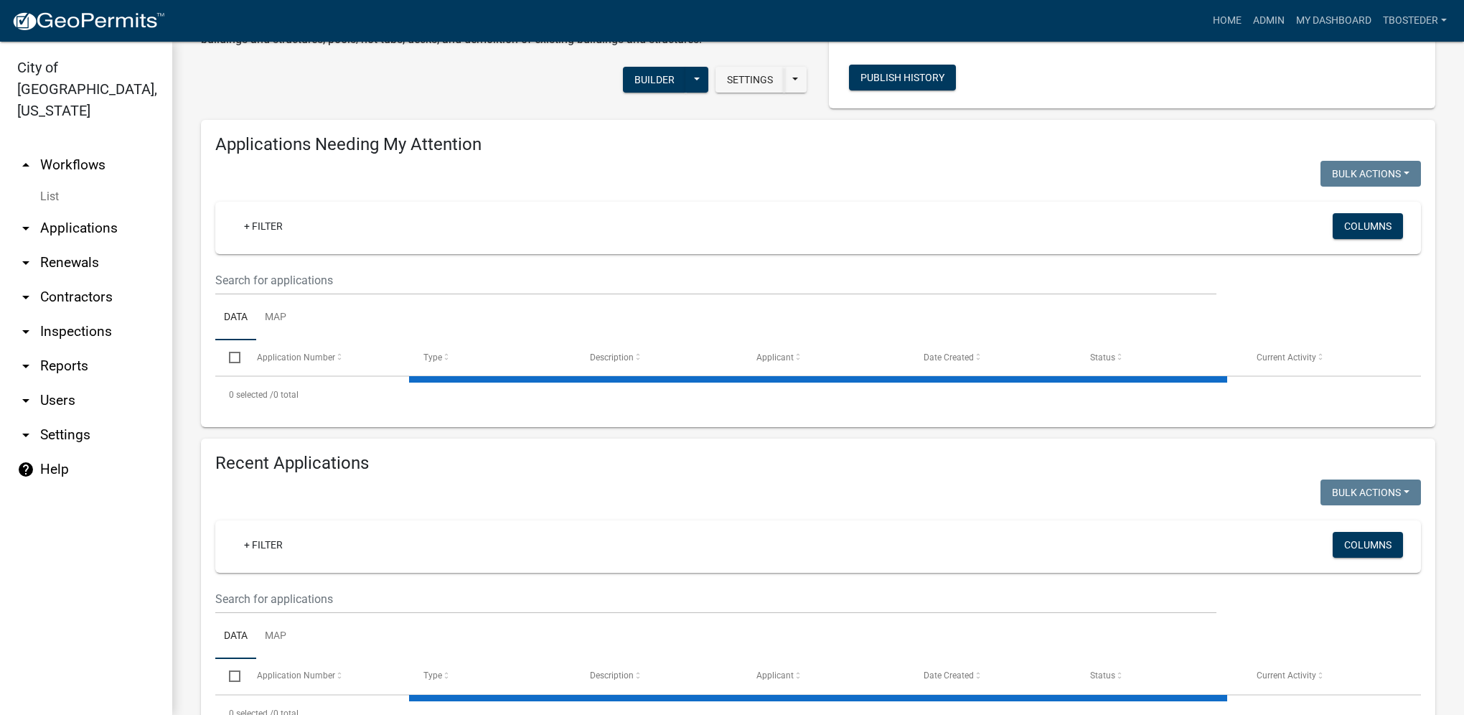
select select "1: 25"
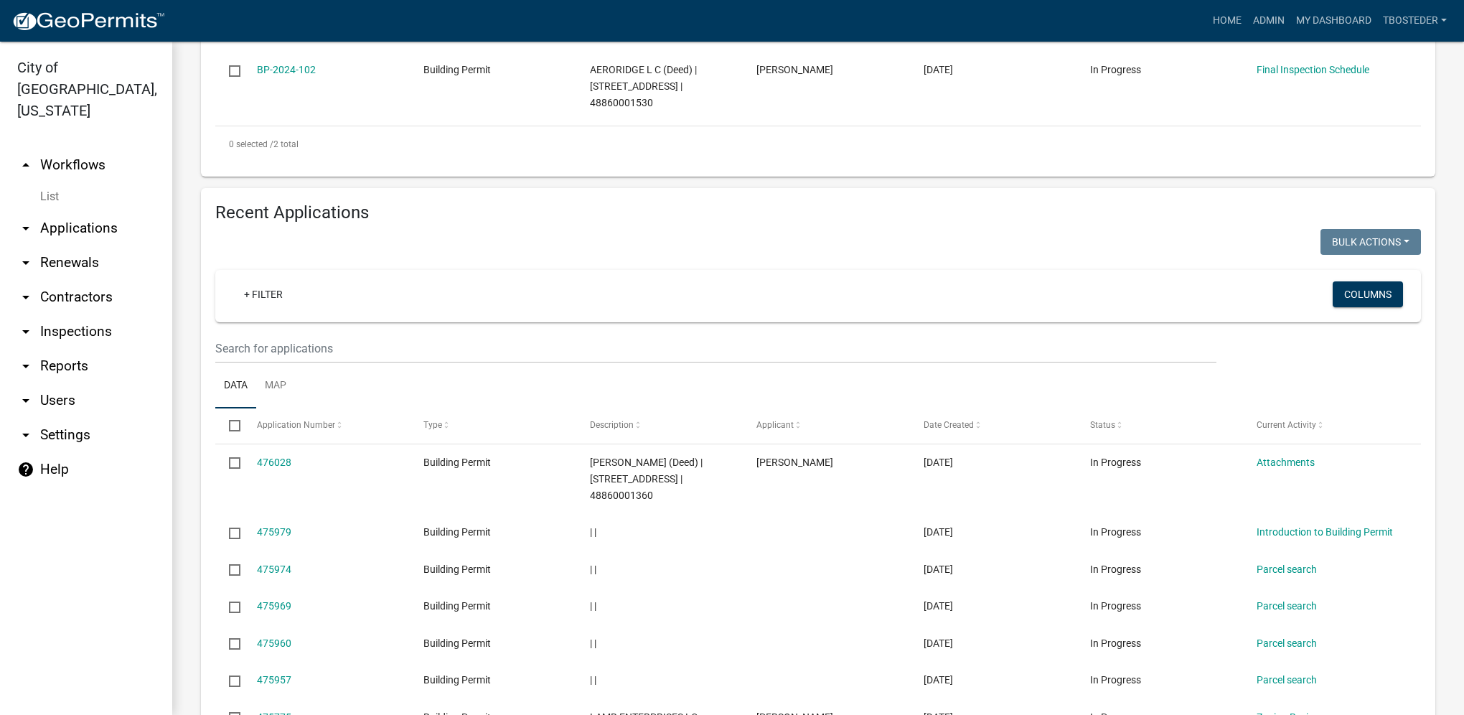
scroll to position [574, 0]
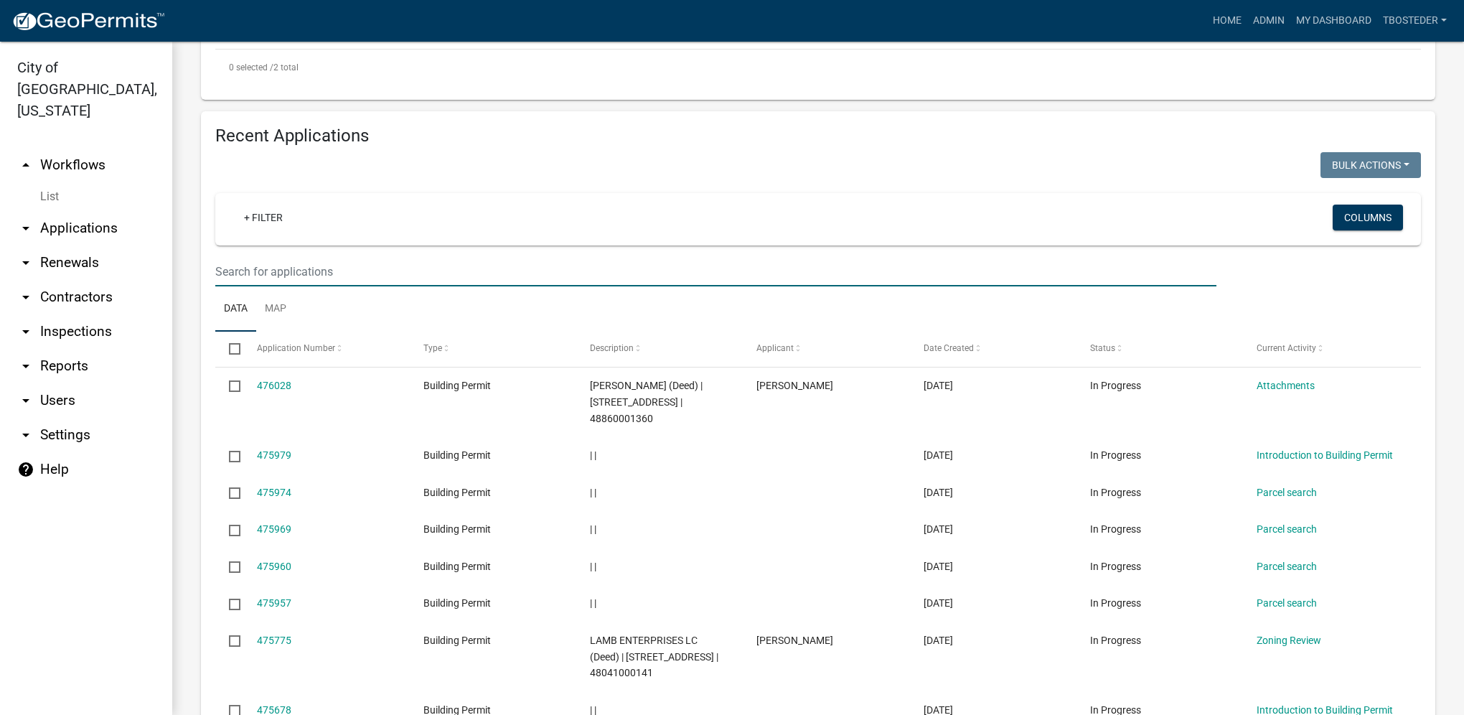
click at [333, 274] on input "text" at bounding box center [715, 271] width 1001 height 29
type input "602 n 17th"
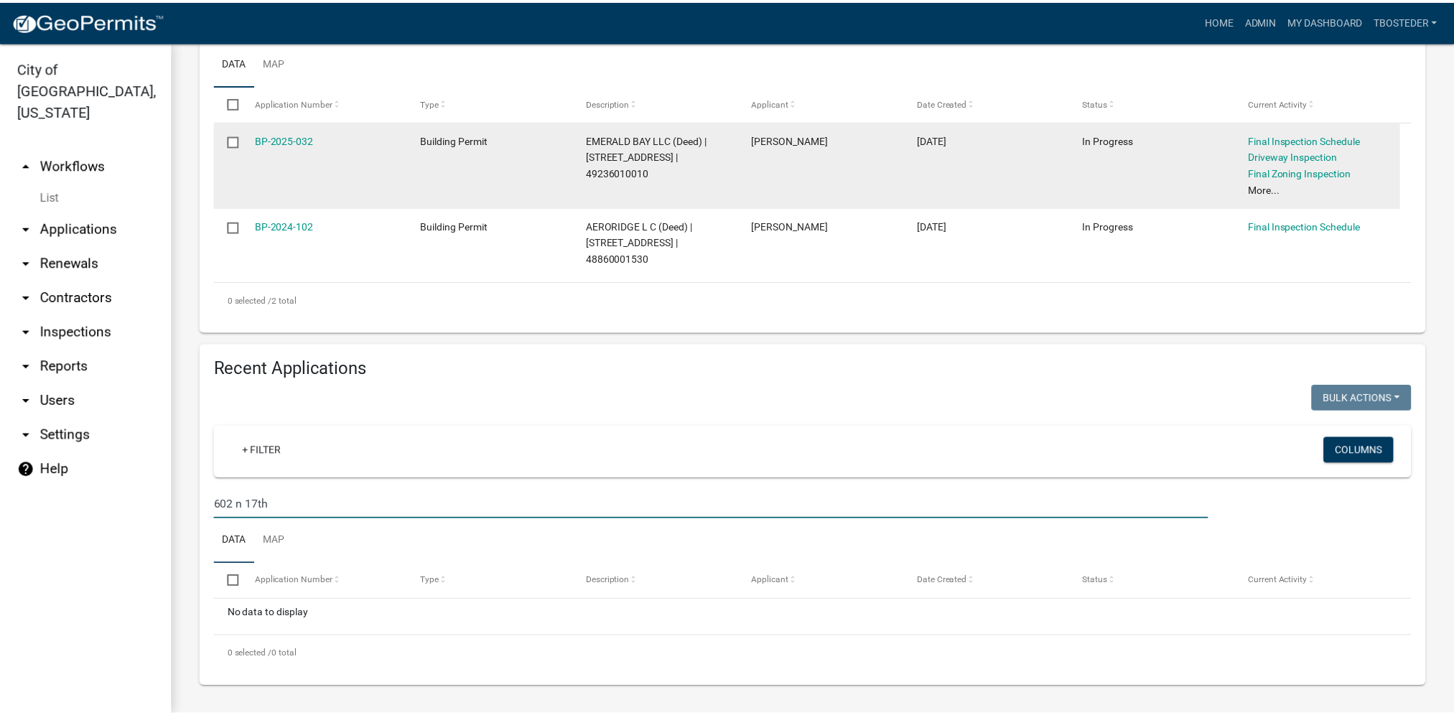
scroll to position [345, 0]
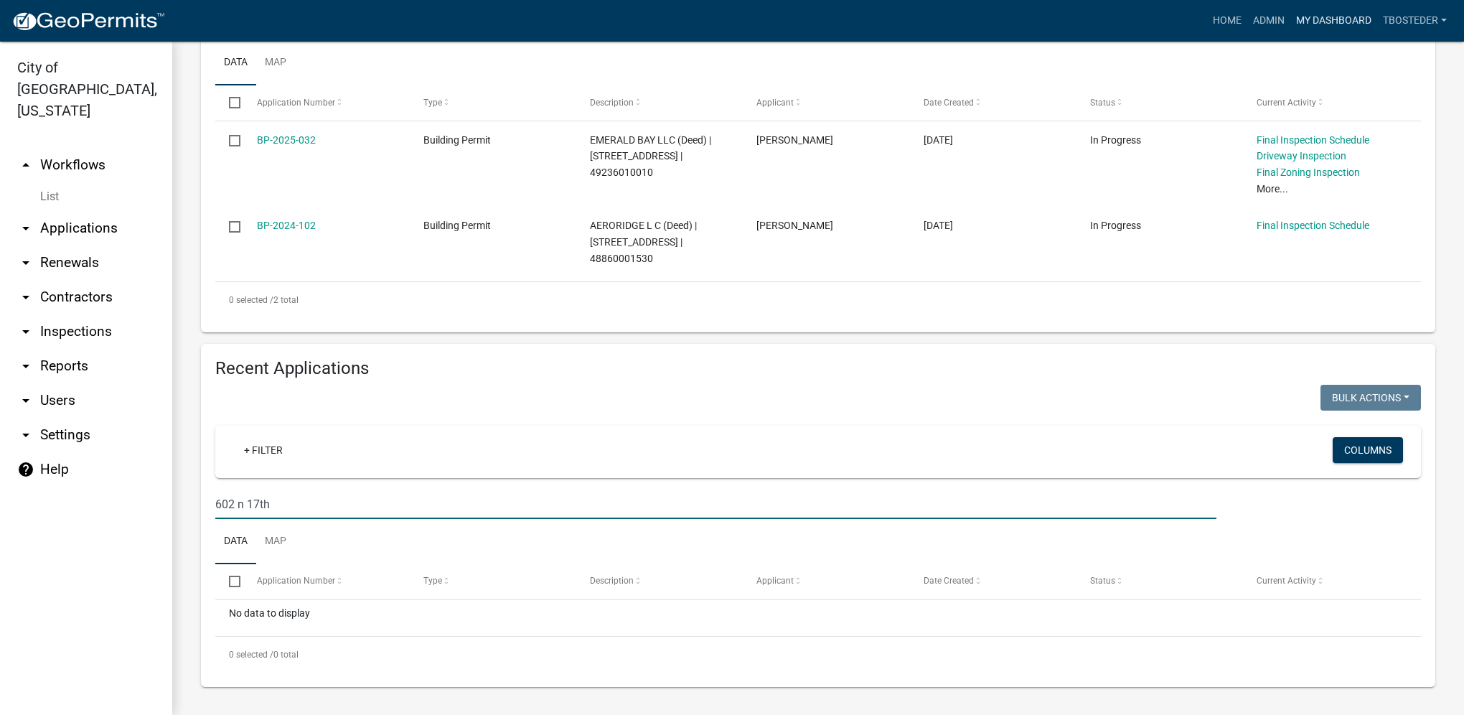
click at [1331, 24] on link "My Dashboard" at bounding box center [1334, 20] width 87 height 27
